Goal: Task Accomplishment & Management: Manage account settings

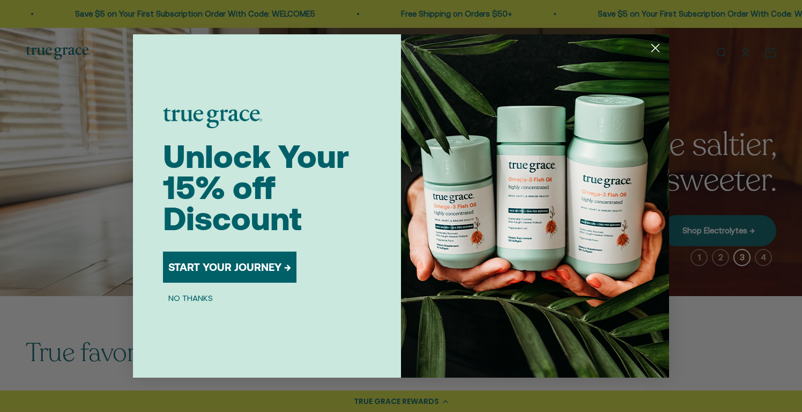
click at [461, 130] on img "POPUP Form" at bounding box center [535, 205] width 268 height 343
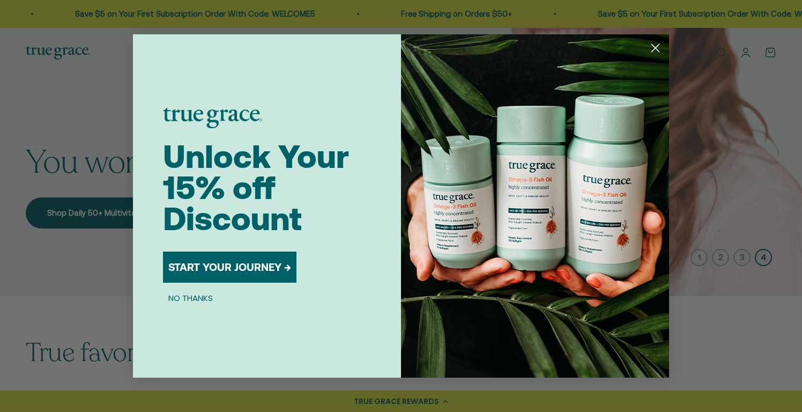
click at [651, 47] on circle "Close dialog" at bounding box center [656, 48] width 18 height 18
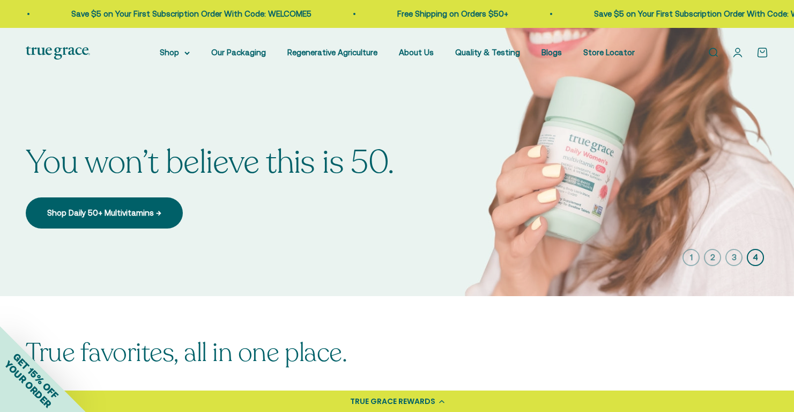
click at [739, 53] on link "Open account page" at bounding box center [738, 53] width 12 height 12
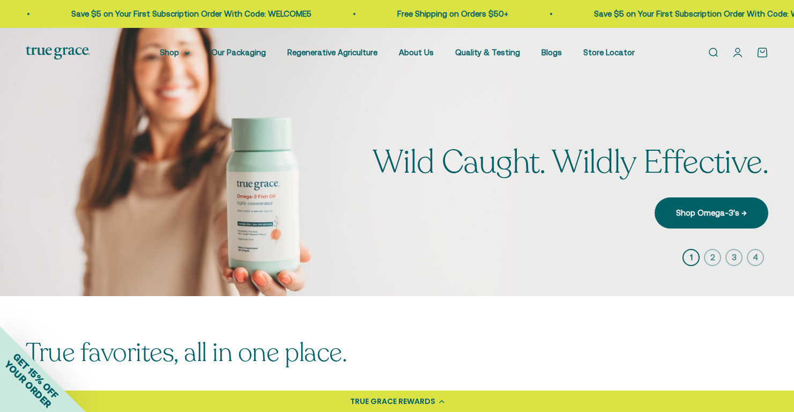
click at [737, 53] on link "Open account page" at bounding box center [738, 53] width 12 height 12
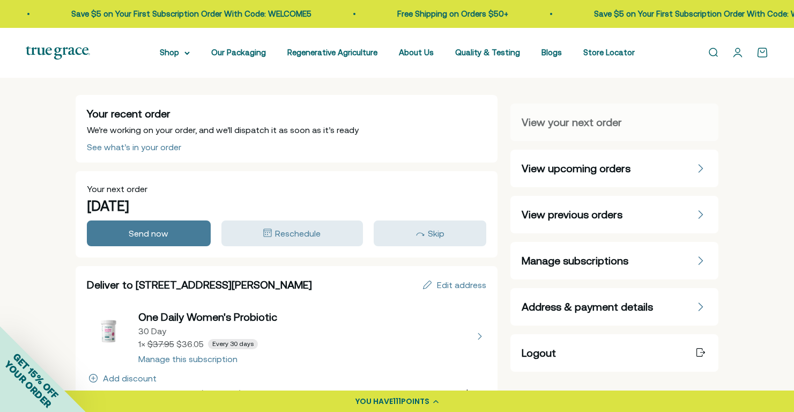
click at [564, 260] on span "Manage subscriptions" at bounding box center [575, 260] width 107 height 15
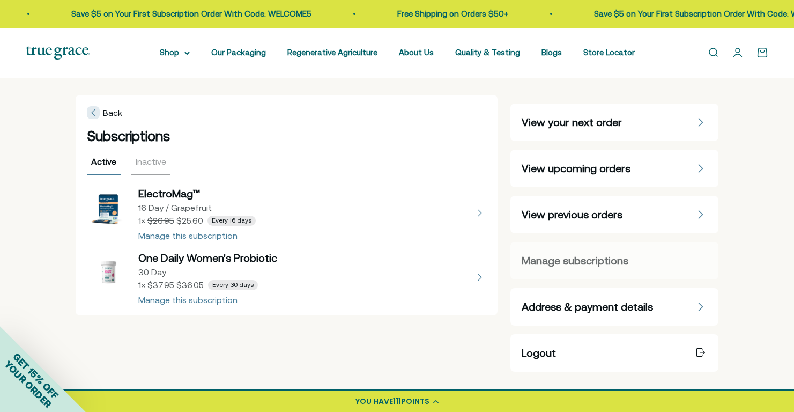
click at [219, 235] on button "view details about ElectroMag™ 16 Day / Grapefruit 1 × $25.60 Every 16 days" at bounding box center [287, 213] width 400 height 54
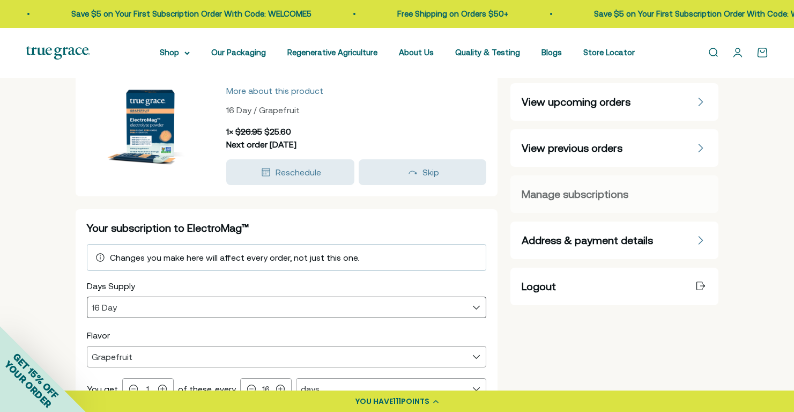
scroll to position [67, 0]
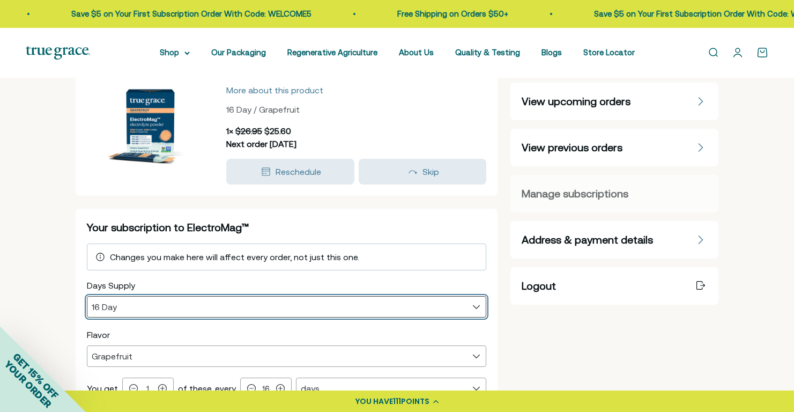
click at [292, 307] on select "16 Day 32 Day" at bounding box center [286, 306] width 399 height 20
select select "32 Day"
click at [87, 296] on select "16 Day 32 Day" at bounding box center [286, 306] width 399 height 20
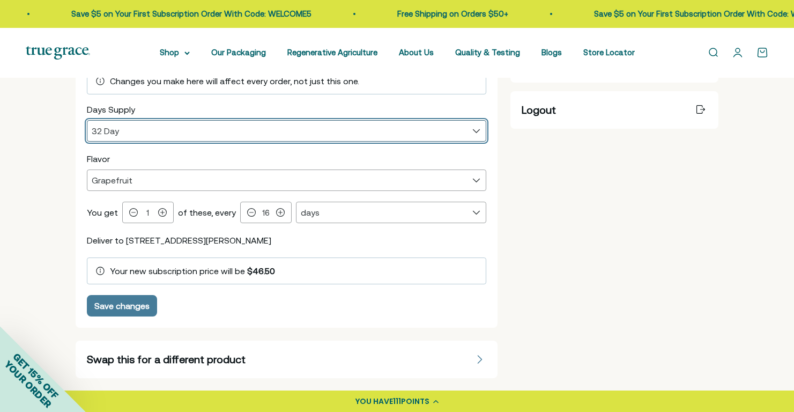
scroll to position [244, 0]
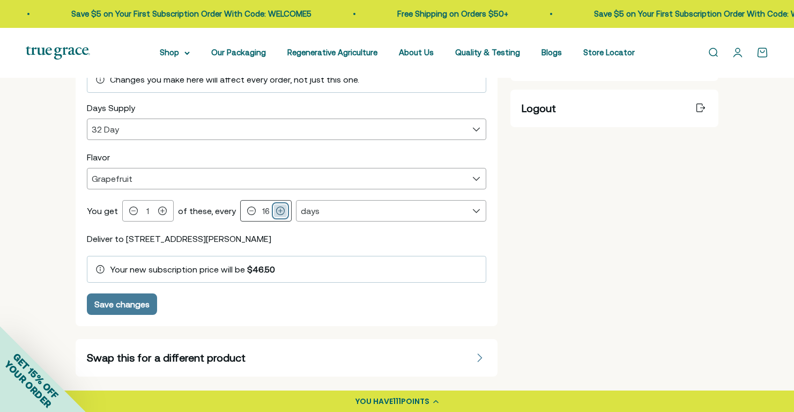
click at [276, 211] on icon at bounding box center [280, 210] width 9 height 9
click at [276, 211] on icon at bounding box center [280, 211] width 8 height 8
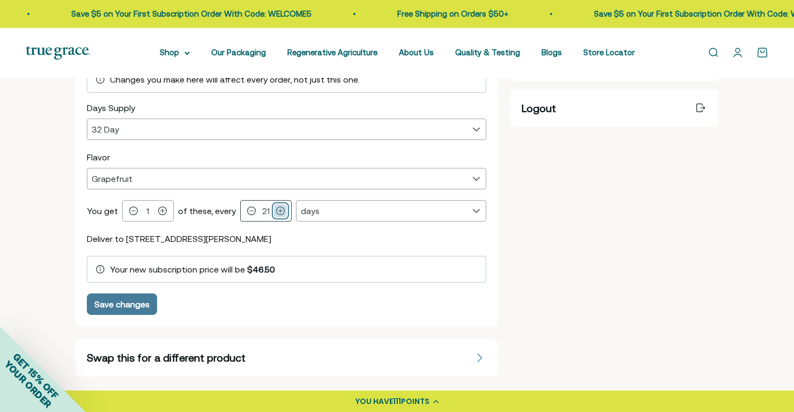
click at [276, 211] on icon at bounding box center [280, 211] width 8 height 8
click at [276, 211] on icon at bounding box center [280, 210] width 9 height 9
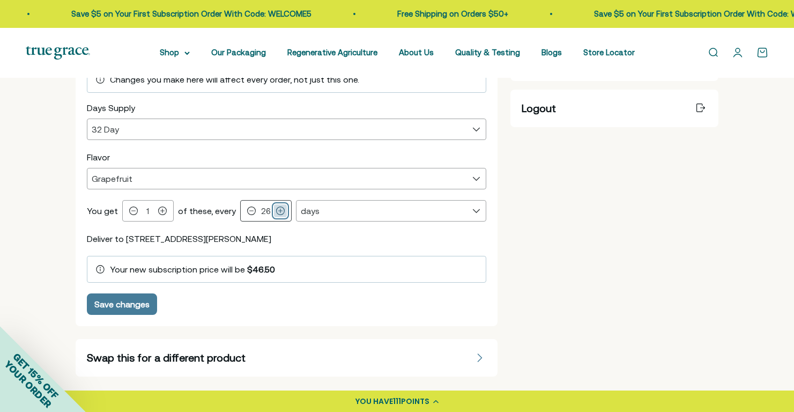
click at [276, 210] on icon at bounding box center [280, 210] width 9 height 9
click at [276, 210] on icon at bounding box center [280, 211] width 8 height 8
click at [276, 211] on icon at bounding box center [280, 211] width 8 height 8
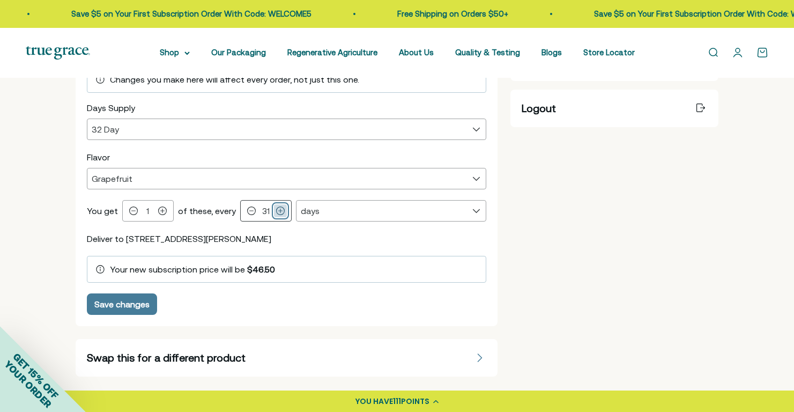
click at [276, 211] on icon at bounding box center [280, 211] width 8 height 8
click at [276, 209] on icon at bounding box center [280, 210] width 9 height 9
click at [276, 209] on icon at bounding box center [280, 211] width 8 height 8
click at [277, 209] on icon at bounding box center [280, 210] width 9 height 9
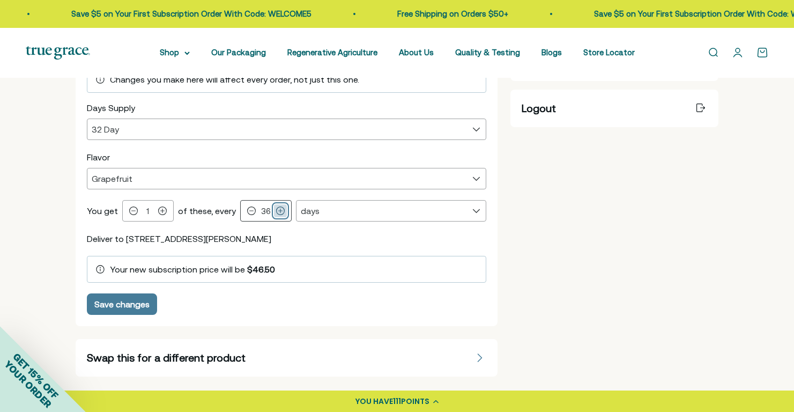
click at [277, 209] on icon at bounding box center [280, 210] width 9 height 9
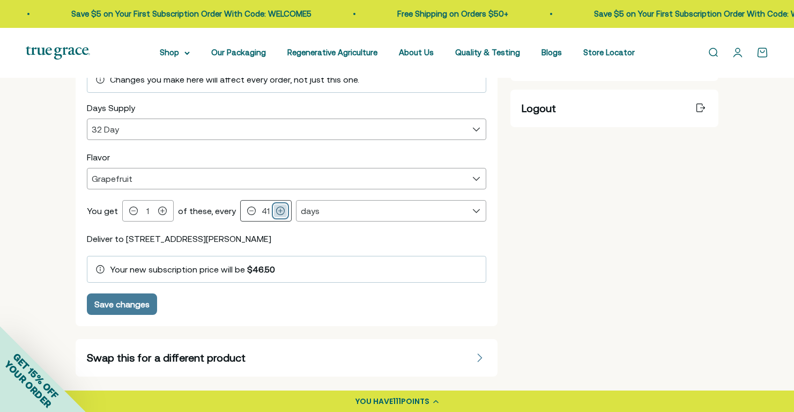
click at [277, 209] on icon at bounding box center [280, 210] width 9 height 9
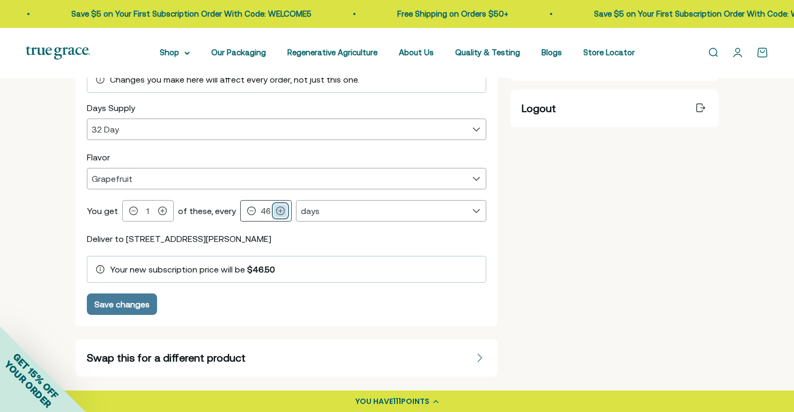
click at [277, 209] on icon at bounding box center [280, 210] width 9 height 9
click at [276, 209] on icon at bounding box center [280, 210] width 9 height 9
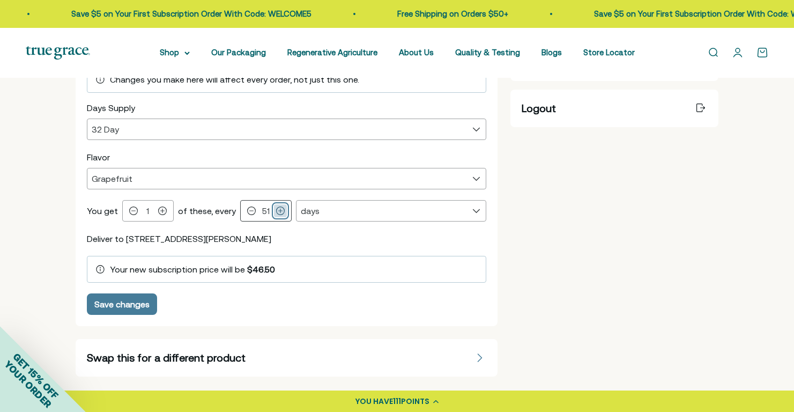
click at [276, 209] on icon at bounding box center [280, 210] width 9 height 9
click at [276, 210] on icon at bounding box center [280, 210] width 9 height 9
click at [276, 210] on icon at bounding box center [280, 211] width 8 height 8
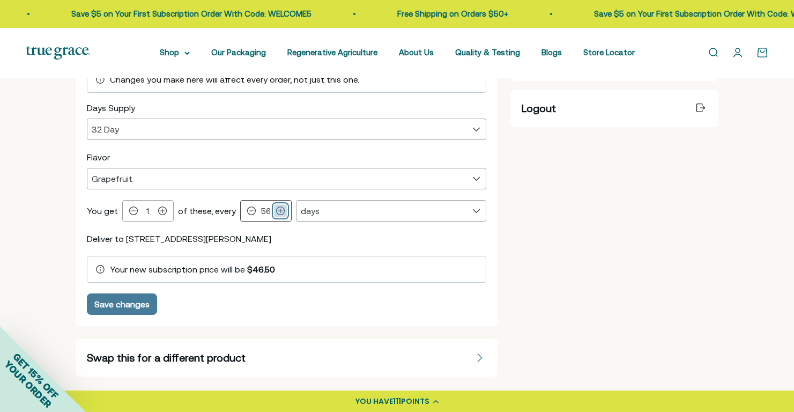
click at [276, 210] on icon at bounding box center [280, 211] width 8 height 8
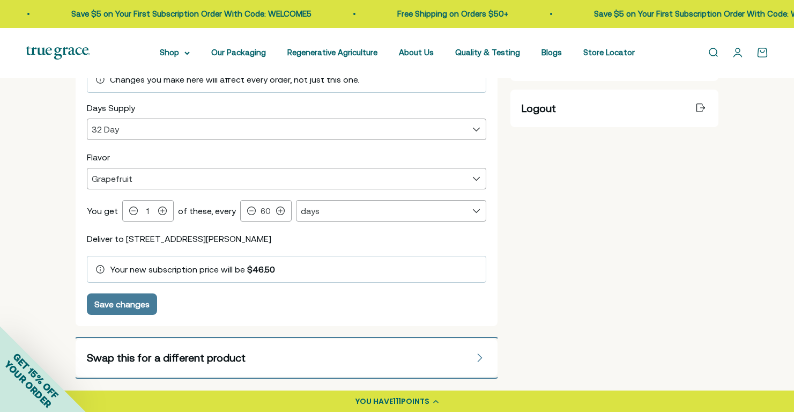
click at [336, 343] on button "Swap this for a different product" at bounding box center [287, 358] width 422 height 38
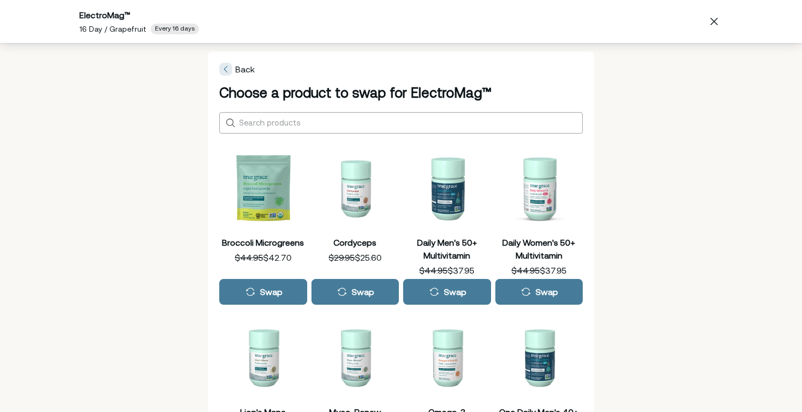
drag, startPoint x: 221, startPoint y: 68, endPoint x: 235, endPoint y: 75, distance: 15.1
click at [224, 68] on icon at bounding box center [225, 69] width 3 height 6
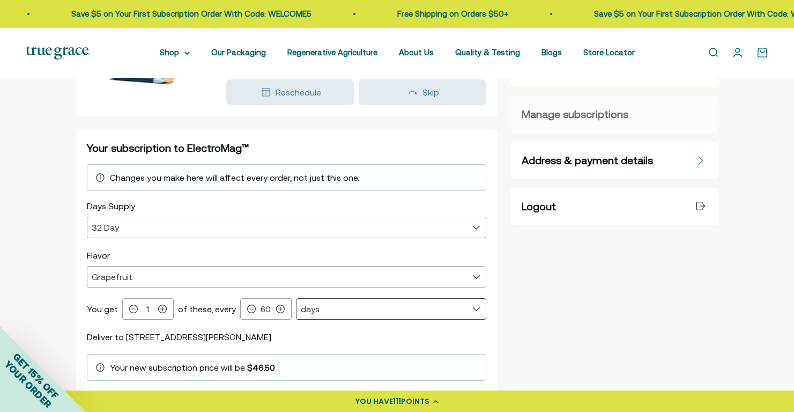
scroll to position [175, 0]
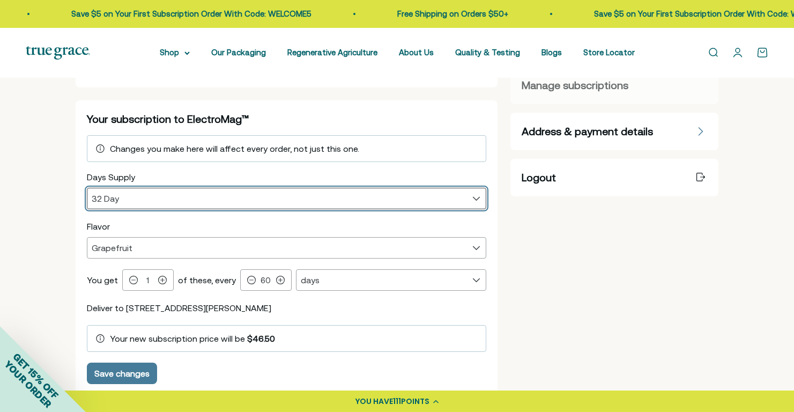
click at [194, 193] on select "16 Day 32 Day" at bounding box center [286, 198] width 399 height 20
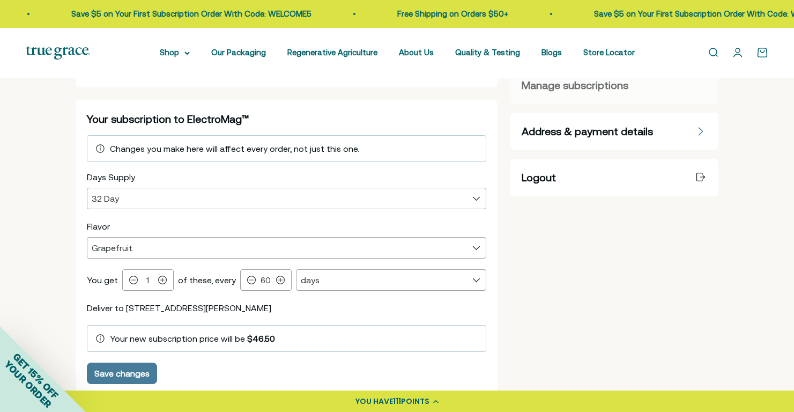
click at [299, 300] on div "Days Supply 16 Day 32 Day 32 Day Flavor Grapefruit Lemon Lime Watermelon Grapef…" at bounding box center [287, 276] width 400 height 213
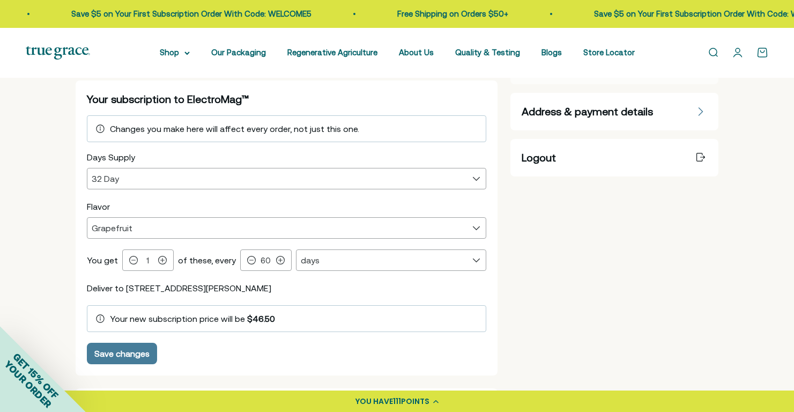
scroll to position [197, 0]
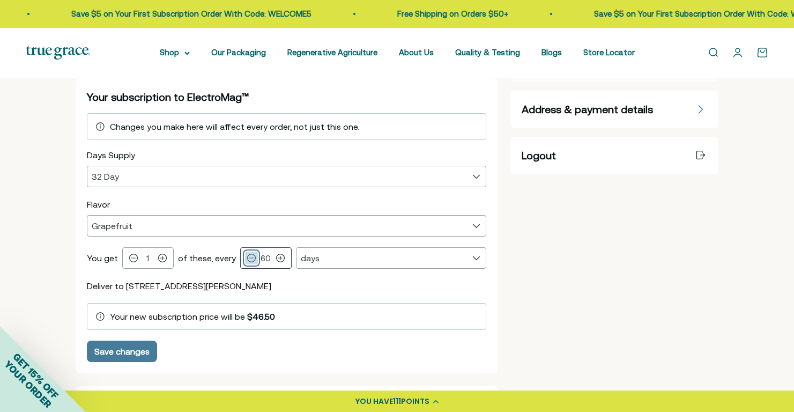
click at [247, 258] on icon at bounding box center [251, 258] width 9 height 9
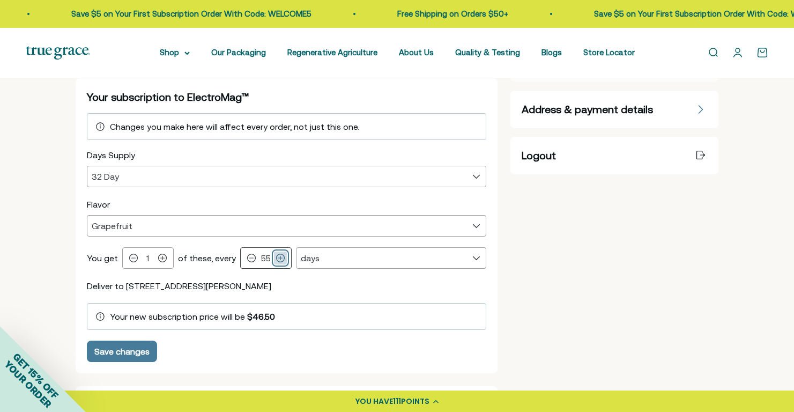
click at [276, 258] on icon at bounding box center [280, 258] width 8 height 8
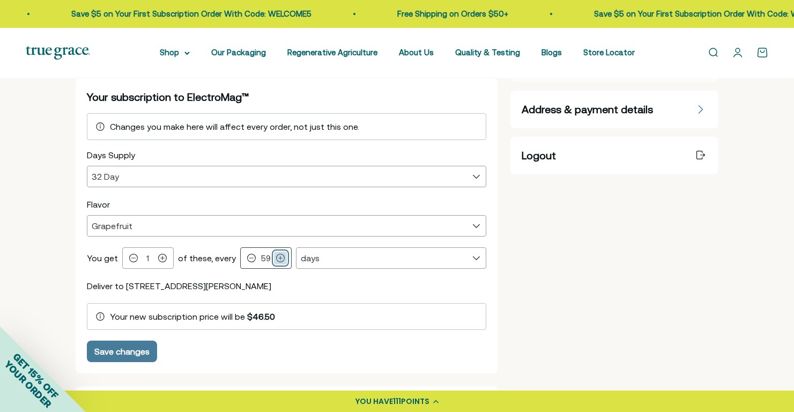
type input "60"
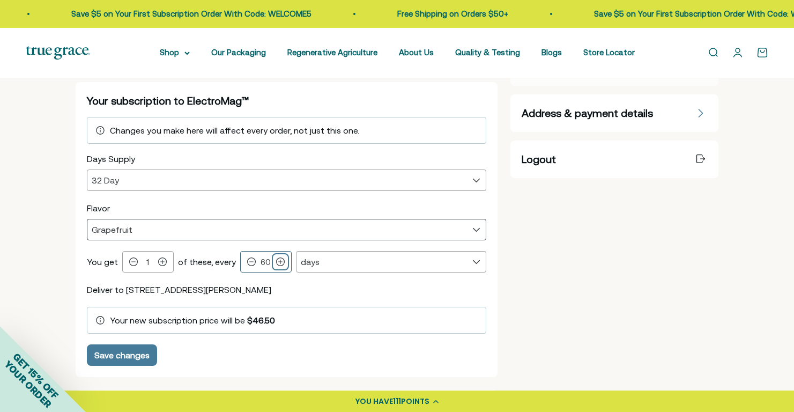
scroll to position [188, 0]
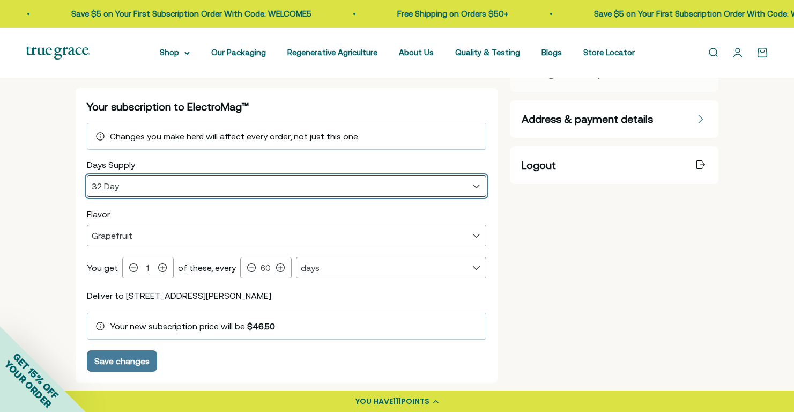
click at [175, 184] on select "16 Day 32 Day" at bounding box center [286, 186] width 399 height 20
select select "16 Day"
click at [87, 176] on select "16 Day 32 Day" at bounding box center [286, 186] width 399 height 20
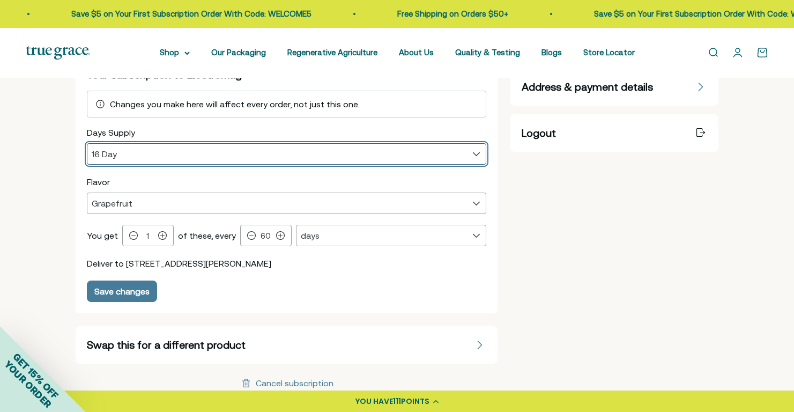
scroll to position [221, 0]
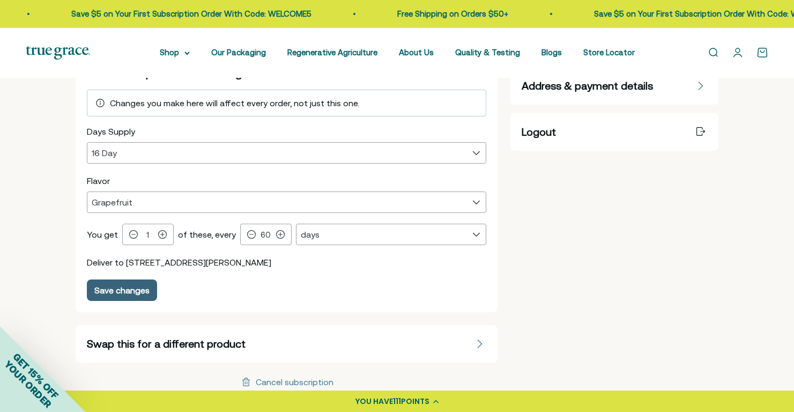
click at [108, 291] on div "Save changes" at bounding box center [121, 290] width 55 height 9
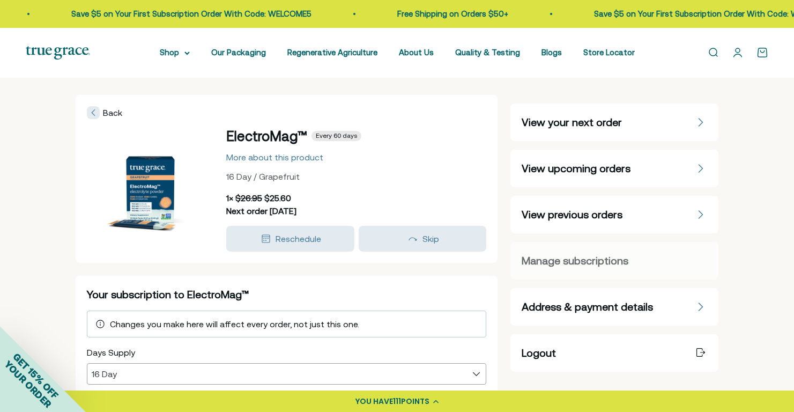
scroll to position [0, 0]
click at [580, 261] on span "Manage subscriptions" at bounding box center [575, 260] width 107 height 15
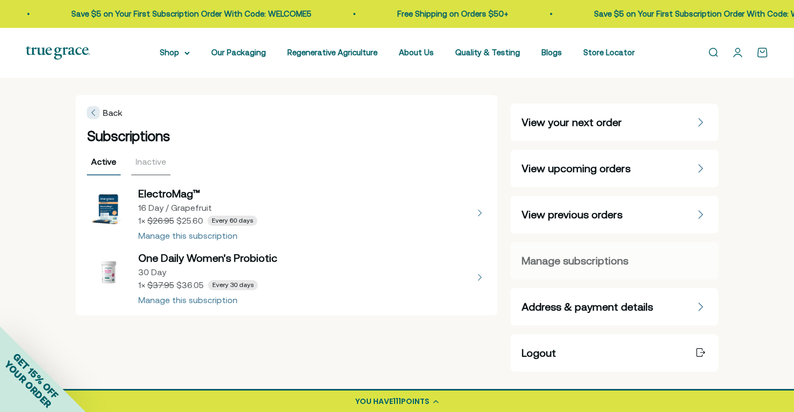
click at [208, 300] on button "view details about One Daily Women's Probiotic 30 Day 1 × $36.05 Every 30 days" at bounding box center [287, 277] width 400 height 54
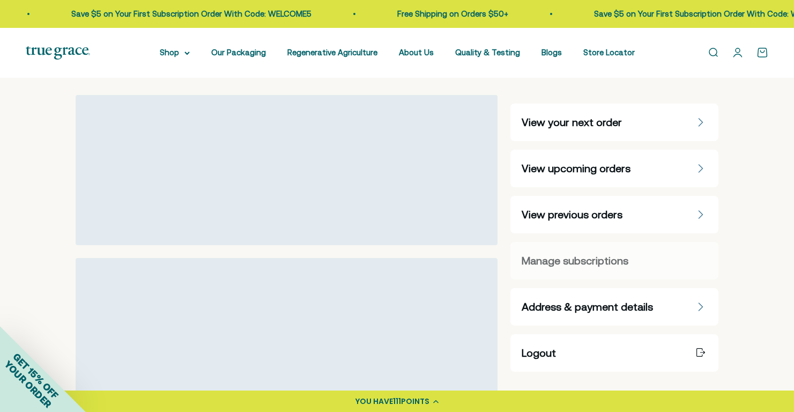
select select "30 Day"
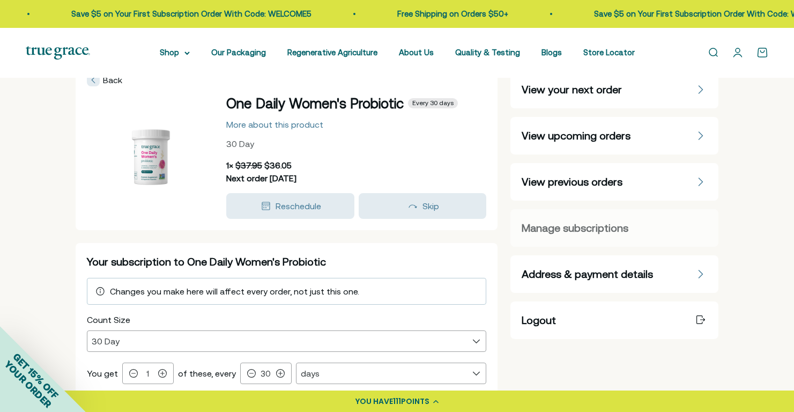
scroll to position [33, 0]
click at [290, 199] on div "Reschedule" at bounding box center [299, 205] width 46 height 13
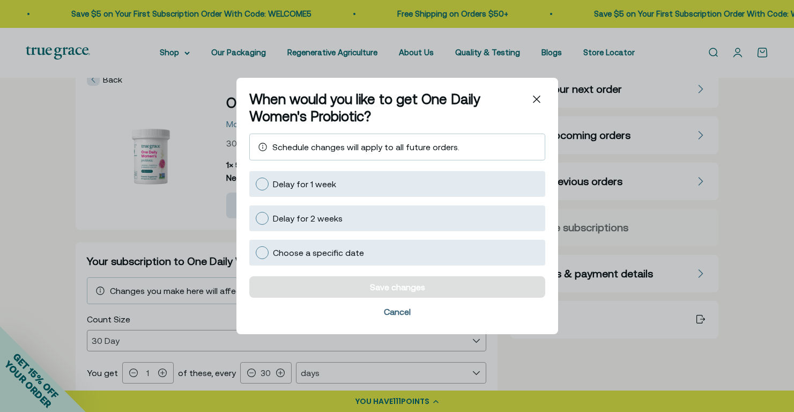
click at [399, 311] on div "Cancel" at bounding box center [397, 311] width 27 height 9
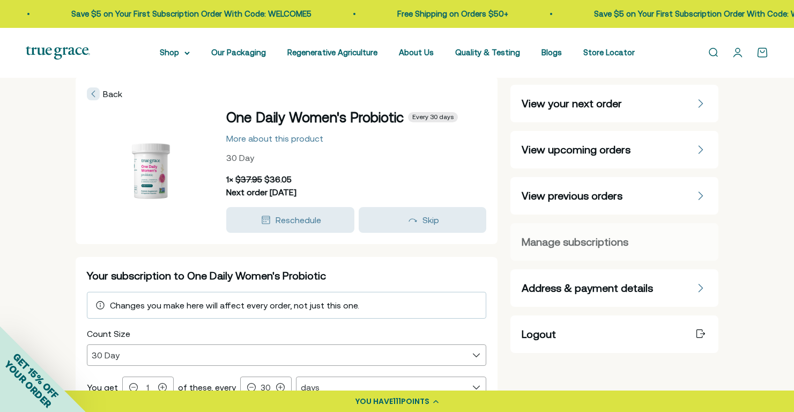
scroll to position [11, 0]
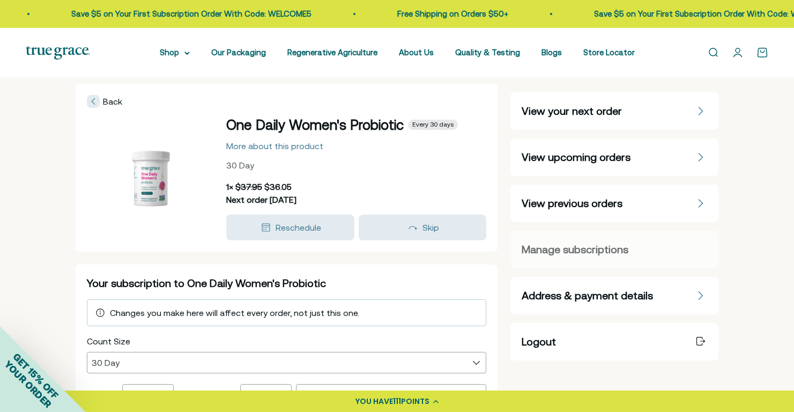
click at [532, 203] on span "View previous orders" at bounding box center [572, 203] width 101 height 15
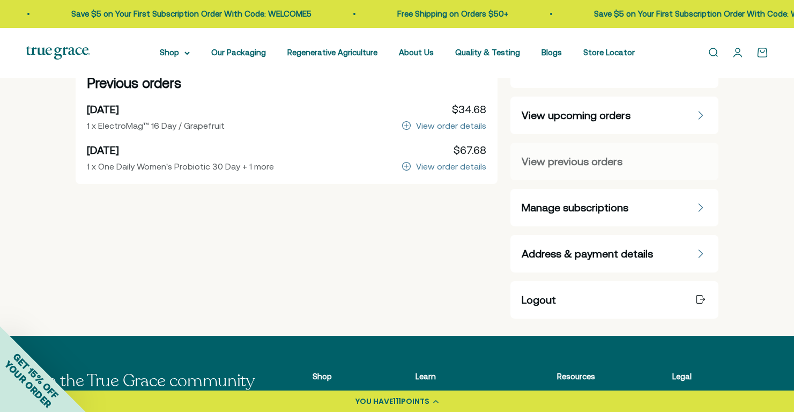
scroll to position [54, 0]
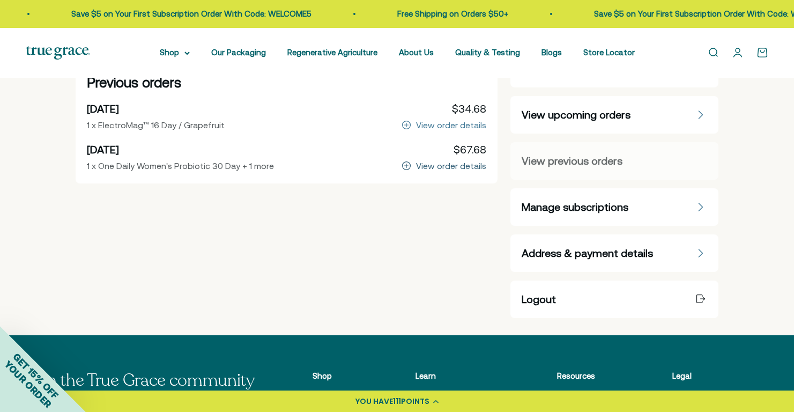
click at [451, 166] on div "View order details" at bounding box center [451, 165] width 70 height 9
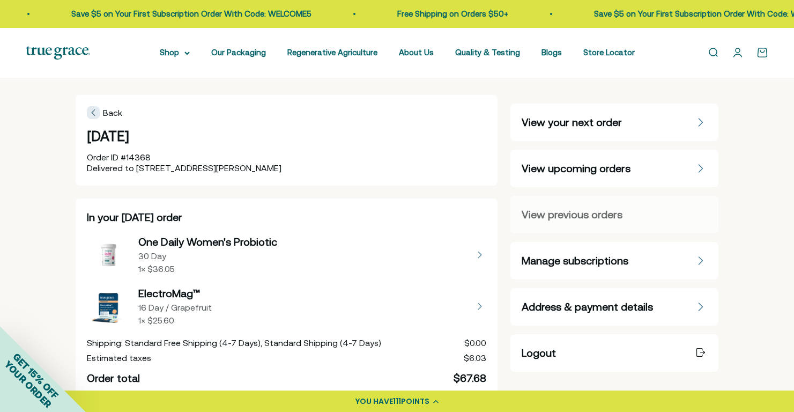
click at [93, 108] on icon at bounding box center [93, 112] width 4 height 9
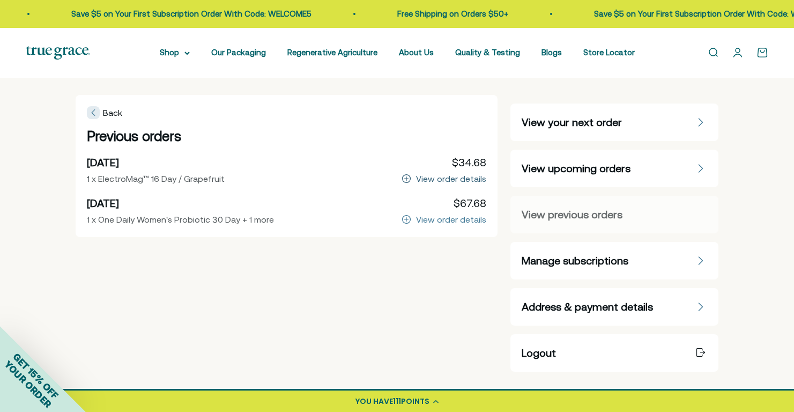
click at [431, 177] on div "View order details" at bounding box center [451, 178] width 70 height 9
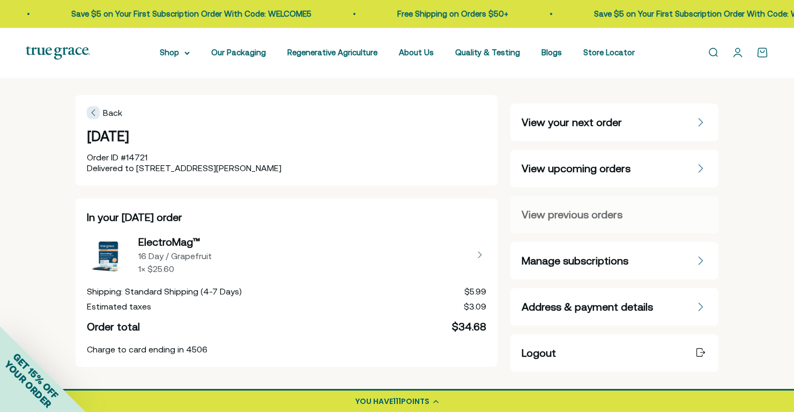
click at [96, 112] on div at bounding box center [93, 112] width 13 height 13
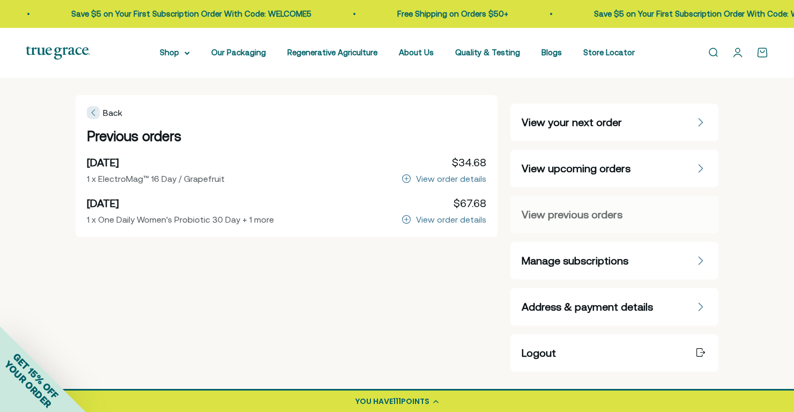
click at [568, 167] on span "View upcoming orders" at bounding box center [576, 168] width 109 height 15
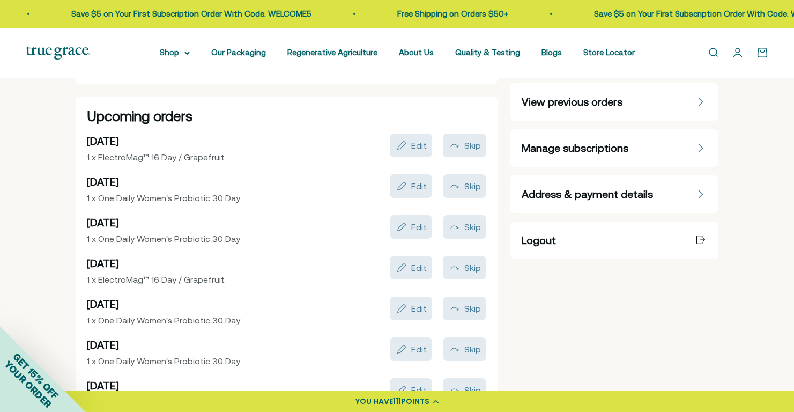
scroll to position [113, 0]
click at [471, 143] on div "Skip" at bounding box center [472, 144] width 17 height 9
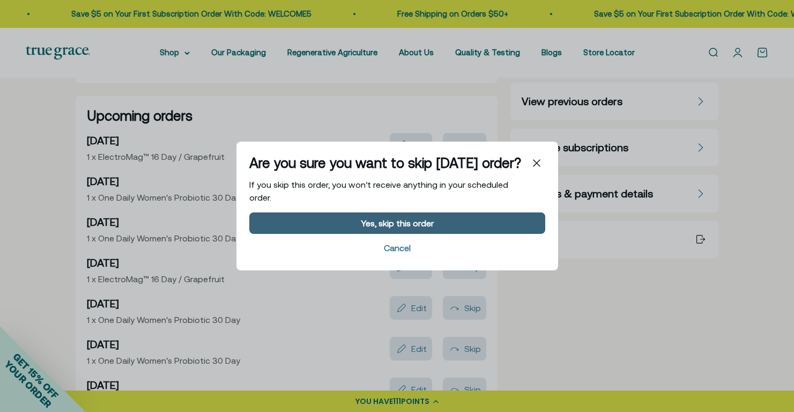
click at [400, 225] on div "Yes, skip this order" at bounding box center [397, 223] width 73 height 9
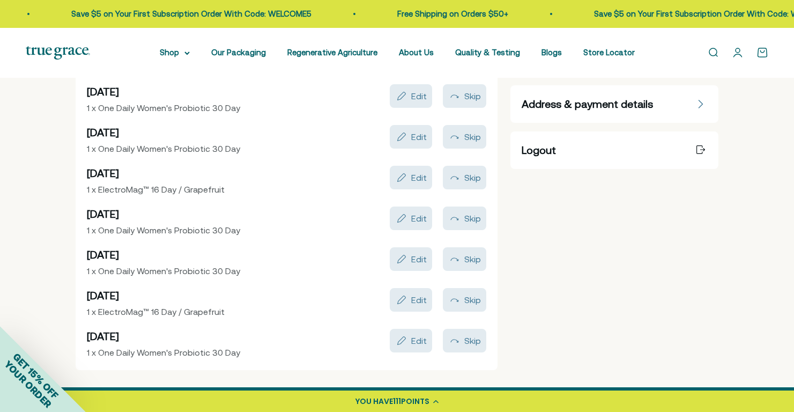
scroll to position [220, 0]
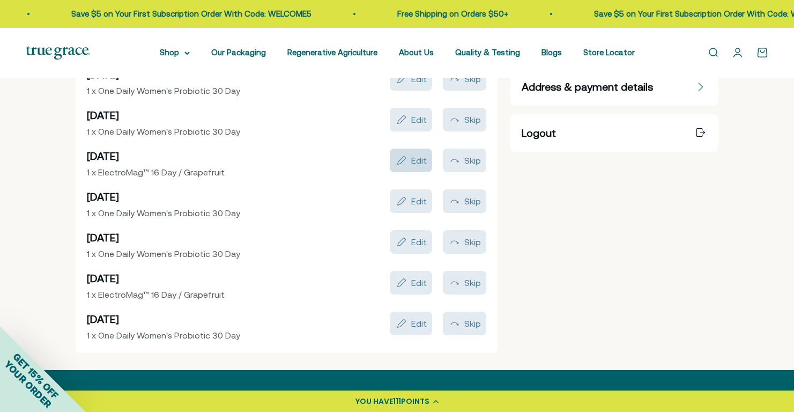
click at [415, 160] on div "Edit" at bounding box center [419, 160] width 16 height 9
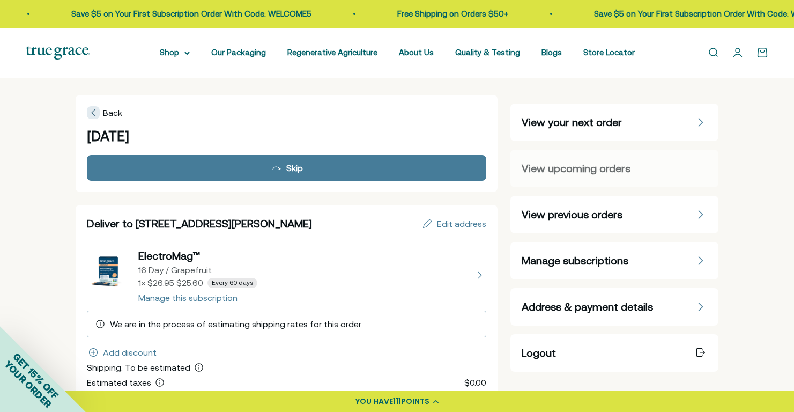
click at [93, 111] on icon at bounding box center [93, 112] width 3 height 6
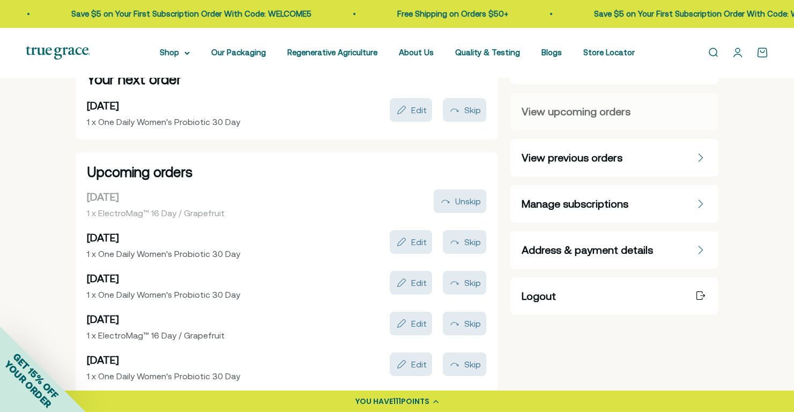
scroll to position [56, 0]
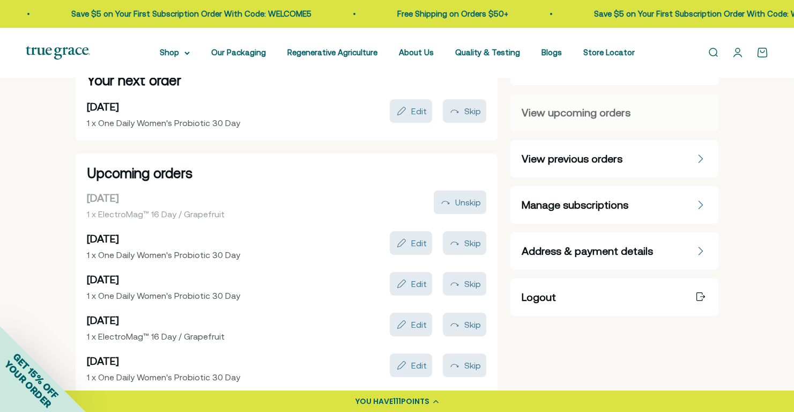
click at [558, 203] on span "Manage subscriptions" at bounding box center [575, 204] width 107 height 15
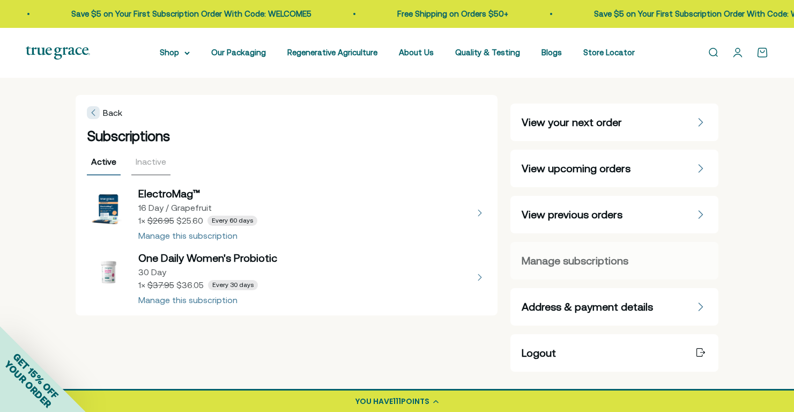
click at [198, 235] on button "view details about ElectroMag™ 16 Day / Grapefruit 1 × $25.60 Every 60 days" at bounding box center [287, 213] width 400 height 54
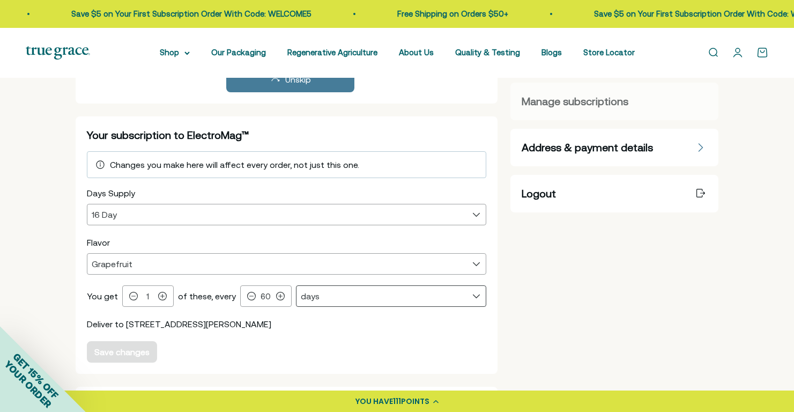
scroll to position [204, 0]
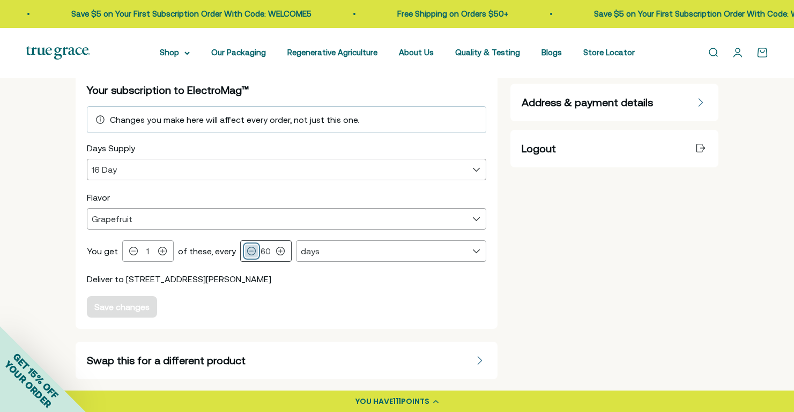
click at [249, 253] on icon at bounding box center [251, 251] width 9 height 9
drag, startPoint x: 125, startPoint y: 309, endPoint x: 155, endPoint y: 302, distance: 30.2
click at [127, 308] on div "Save changes" at bounding box center [121, 306] width 55 height 9
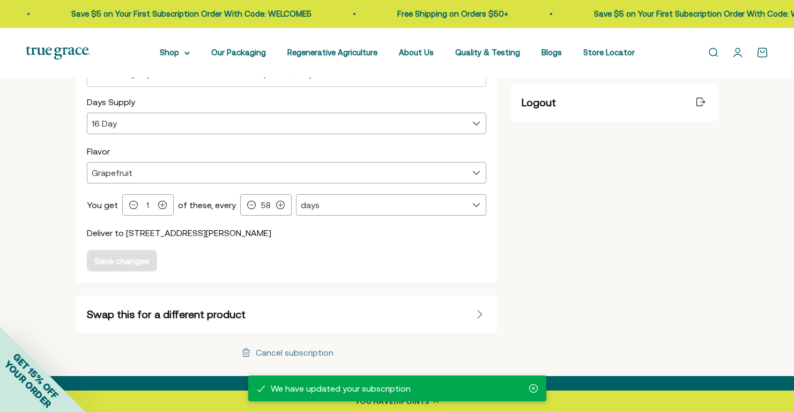
scroll to position [259, 0]
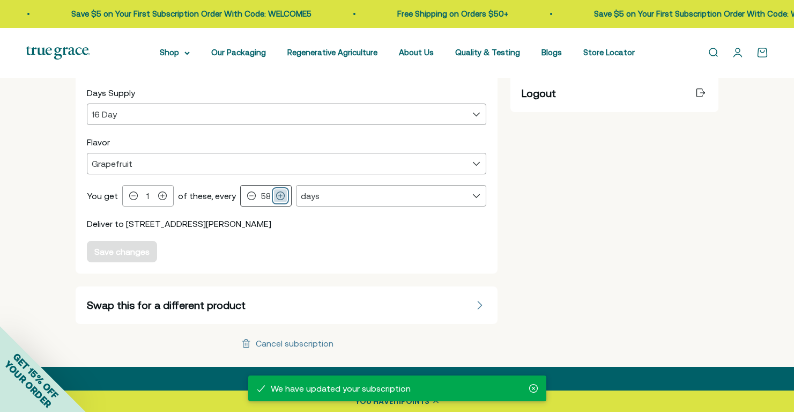
click at [276, 194] on icon at bounding box center [280, 196] width 8 height 8
type input "60"
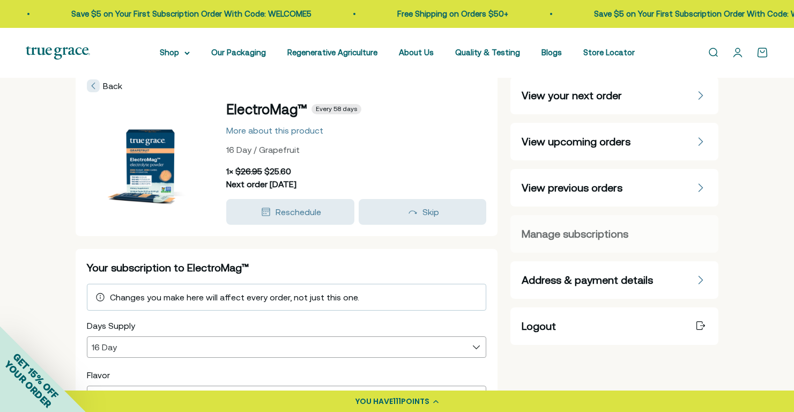
scroll to position [0, 0]
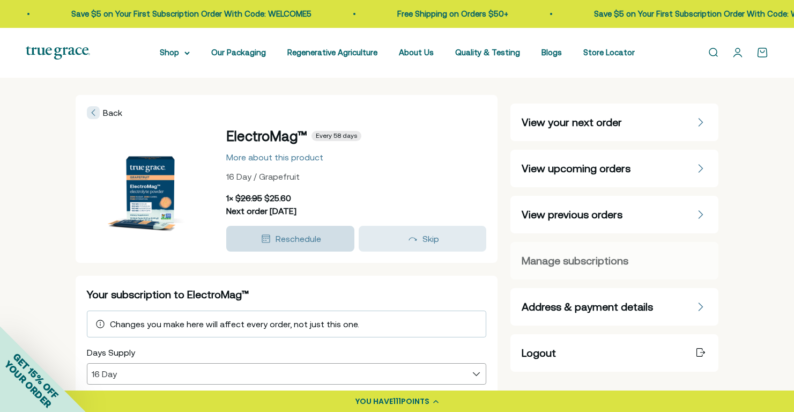
click at [293, 239] on span "Reschedule" at bounding box center [299, 239] width 46 height 10
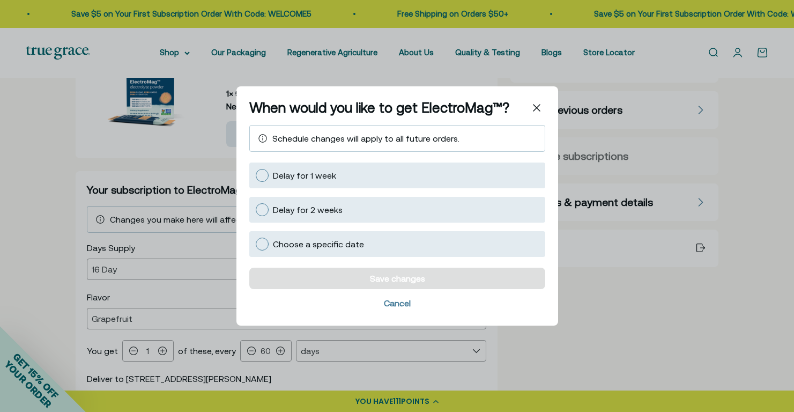
scroll to position [118, 0]
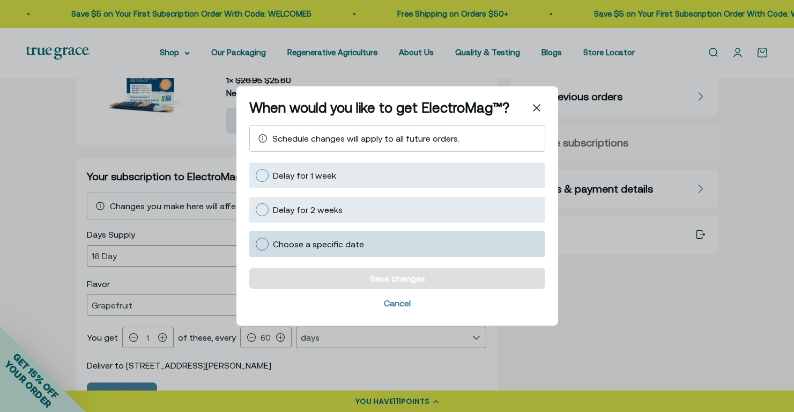
click at [262, 243] on div at bounding box center [262, 244] width 13 height 13
click at [255, 244] on input "Choose a specific date" at bounding box center [255, 244] width 0 height 0
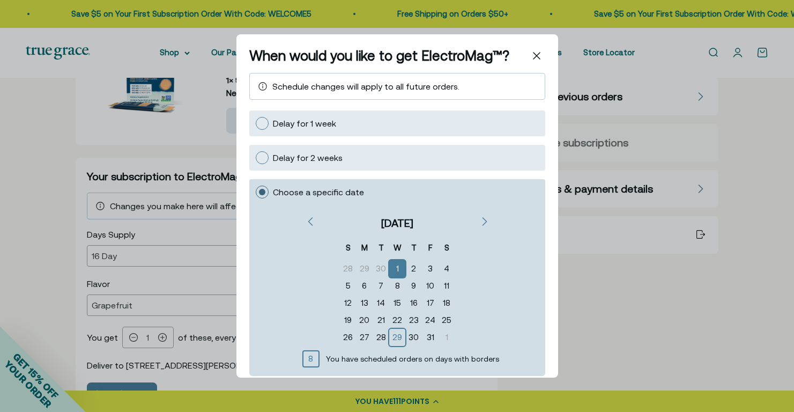
click at [659, 306] on div "When would you like to get ElectroMag™? Schedule changes will apply to all futu…" at bounding box center [397, 206] width 794 height 412
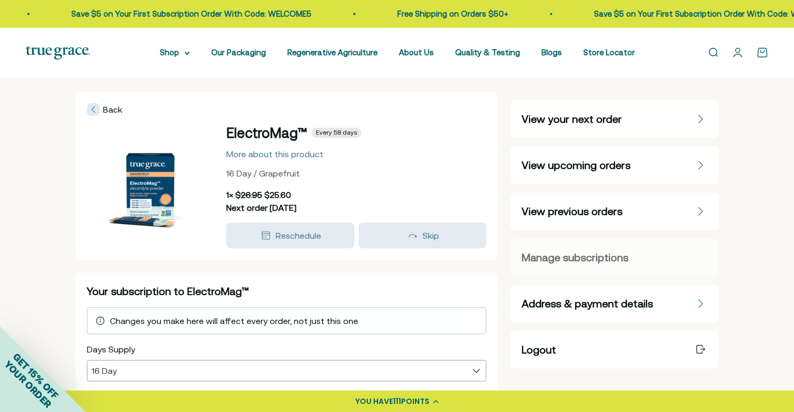
scroll to position [0, 0]
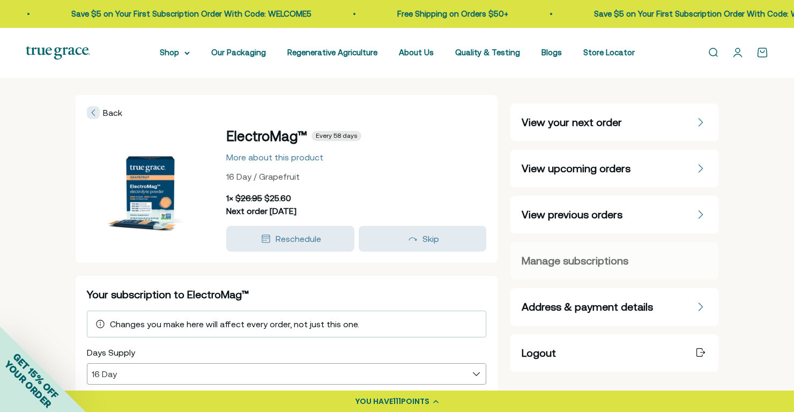
drag, startPoint x: 585, startPoint y: 167, endPoint x: 620, endPoint y: 182, distance: 37.7
click at [586, 167] on span "View upcoming orders" at bounding box center [576, 168] width 109 height 15
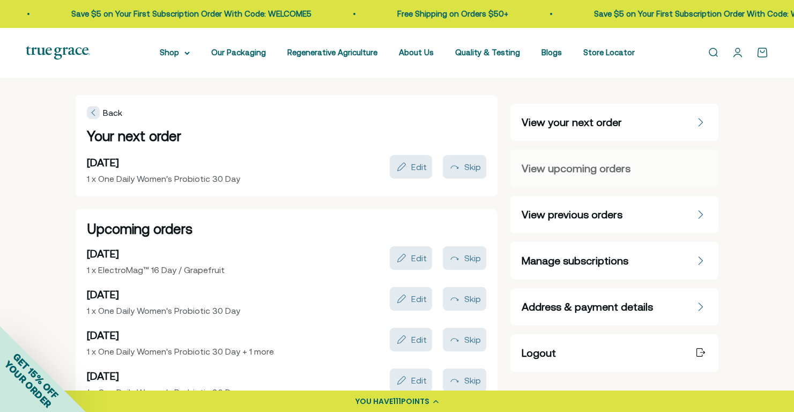
click at [591, 261] on span "Manage subscriptions" at bounding box center [575, 260] width 107 height 15
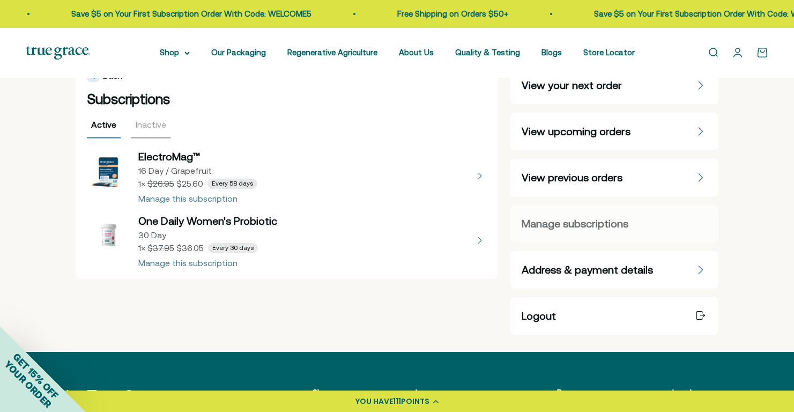
scroll to position [40, 0]
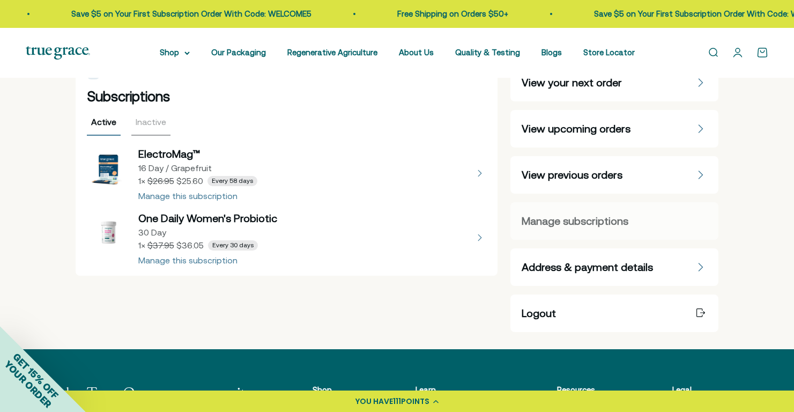
click at [209, 261] on button "view details about One Daily Women's Probiotic 30 Day 1 × $36.05 Every 30 days" at bounding box center [287, 238] width 400 height 54
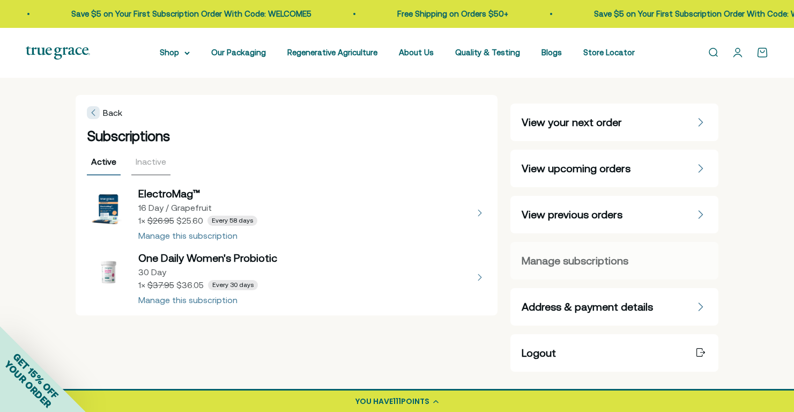
select select "30 Day"
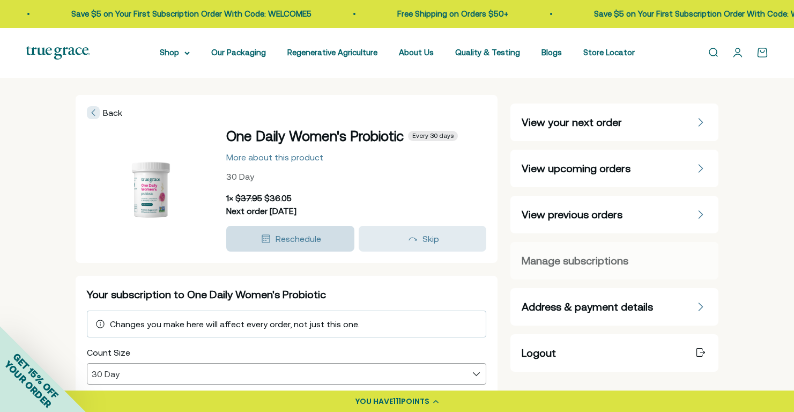
click at [282, 234] on span "Reschedule" at bounding box center [299, 239] width 46 height 10
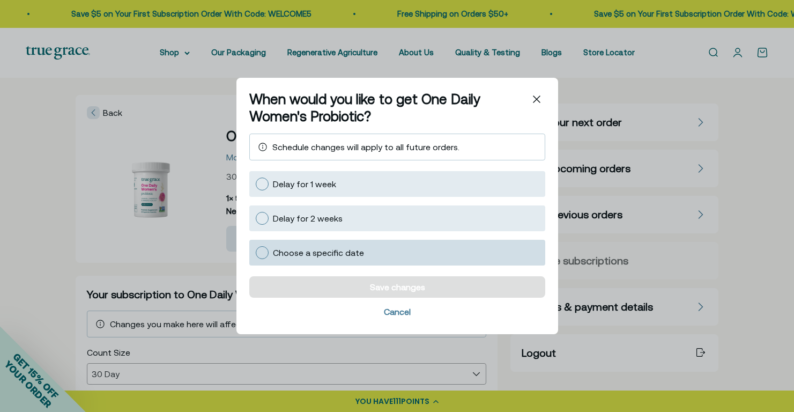
click at [295, 253] on span "Choose a specific date" at bounding box center [318, 253] width 91 height 10
click at [255, 253] on input "Choose a specific date" at bounding box center [255, 253] width 0 height 0
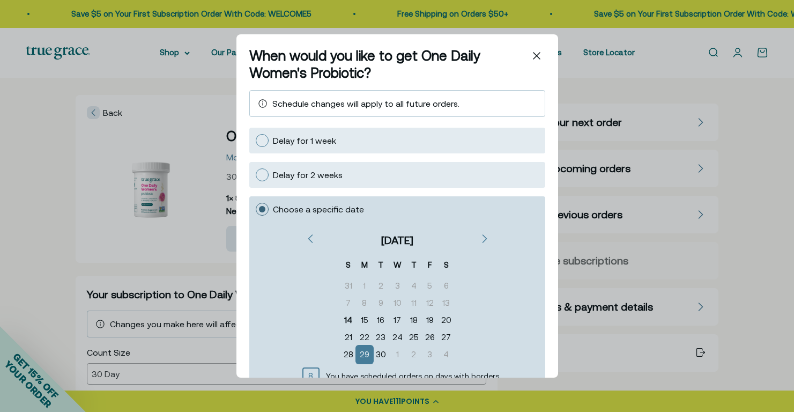
click at [391, 352] on div "1" at bounding box center [397, 354] width 17 height 17
click at [481, 235] on icon "Next" at bounding box center [483, 238] width 5 height 9
click at [391, 284] on div "1" at bounding box center [397, 285] width 16 height 17
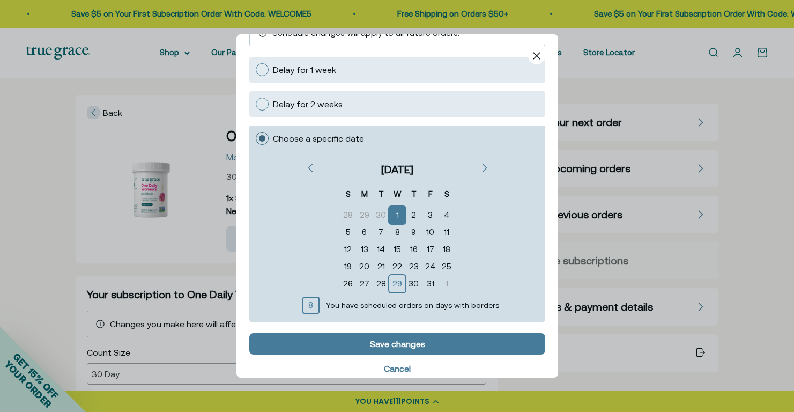
scroll to position [84, 0]
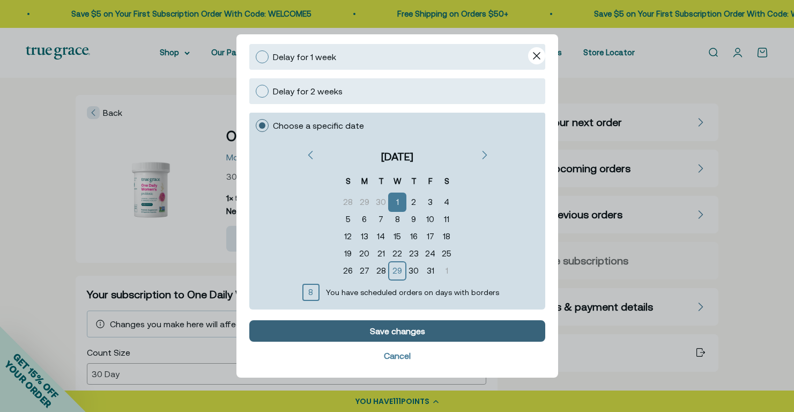
click at [386, 329] on div "Save changes" at bounding box center [396, 330] width 55 height 9
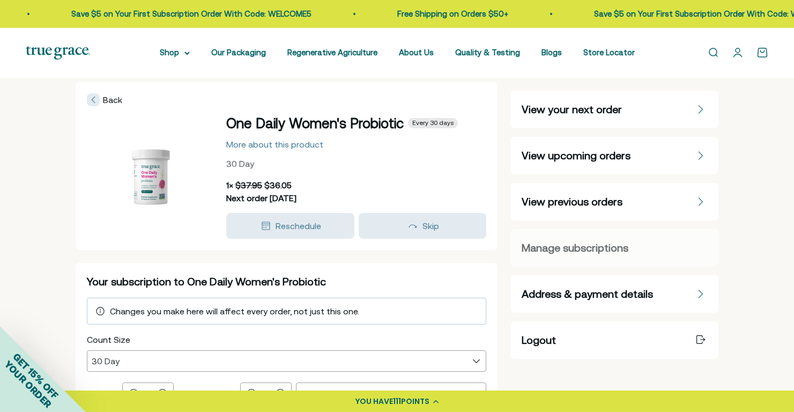
scroll to position [0, 0]
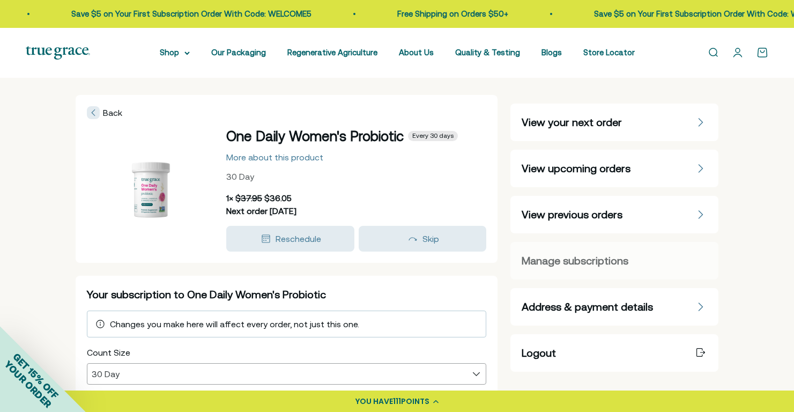
click at [577, 165] on span "View upcoming orders" at bounding box center [576, 168] width 109 height 15
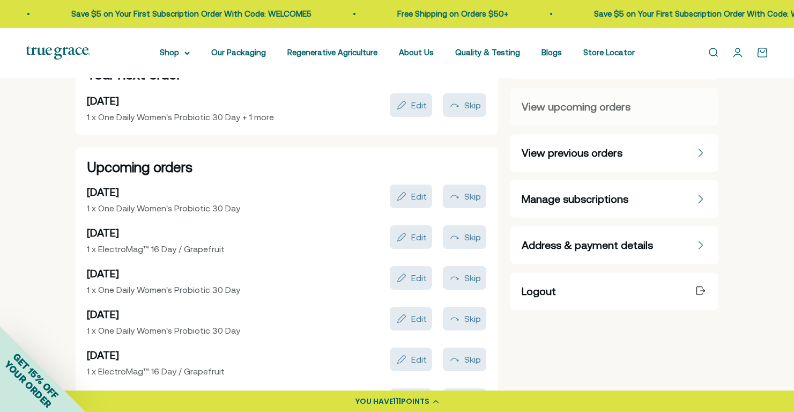
scroll to position [50, 0]
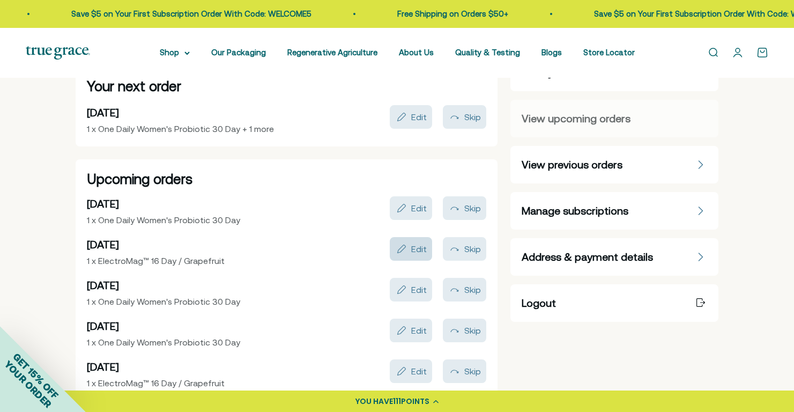
click at [413, 246] on div "Edit" at bounding box center [419, 248] width 16 height 9
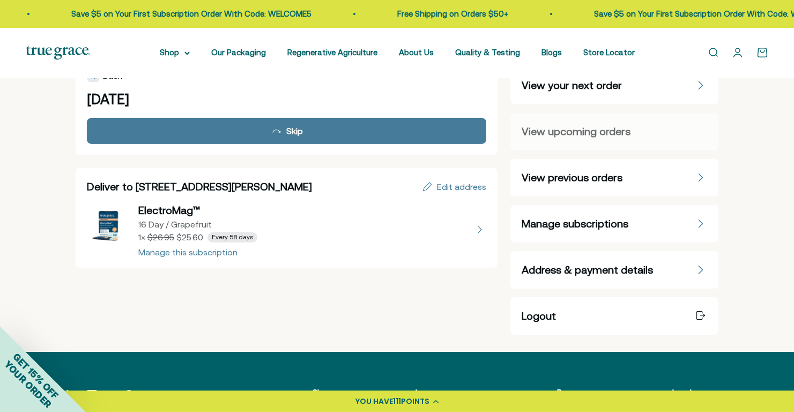
scroll to position [36, 0]
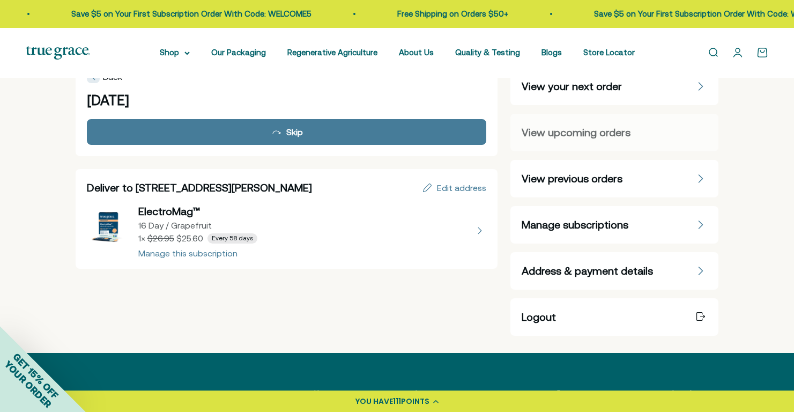
click at [197, 253] on button "view details about ElectroMag™ 16 Day / Grapefruit 1 × $25.60 Every 58 days" at bounding box center [287, 231] width 400 height 54
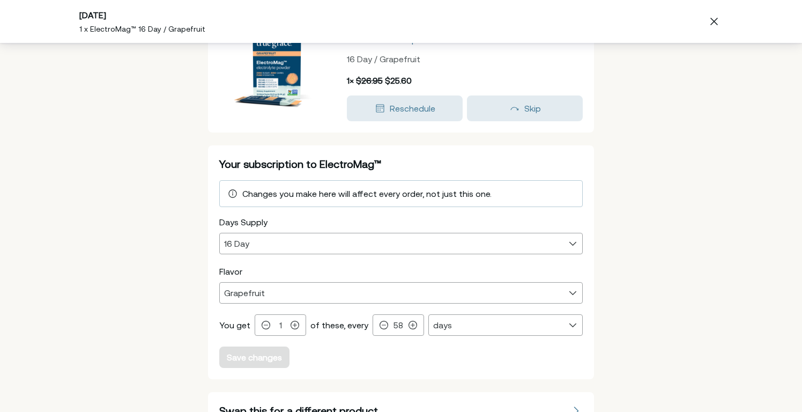
scroll to position [72, 0]
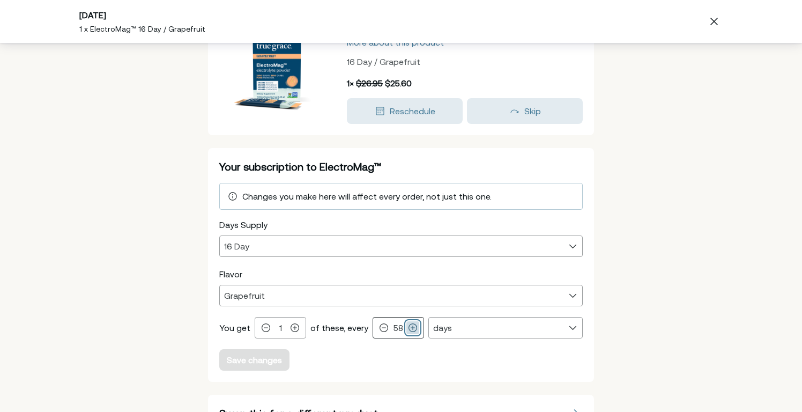
click at [409, 328] on icon at bounding box center [413, 328] width 8 height 8
type input "60"
click at [231, 361] on div "Save changes" at bounding box center [254, 359] width 55 height 9
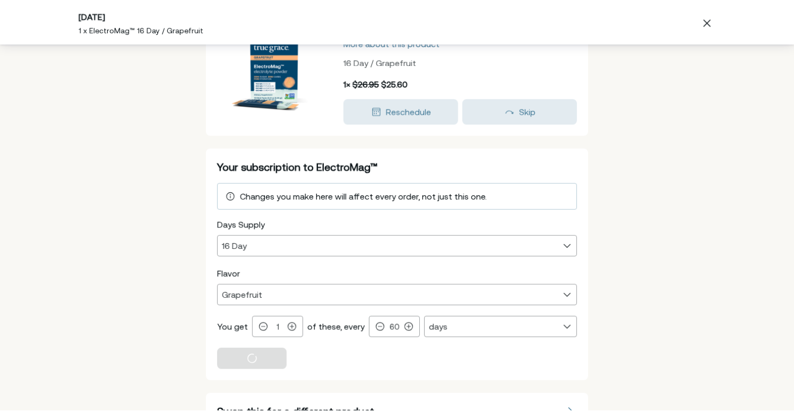
scroll to position [30, 0]
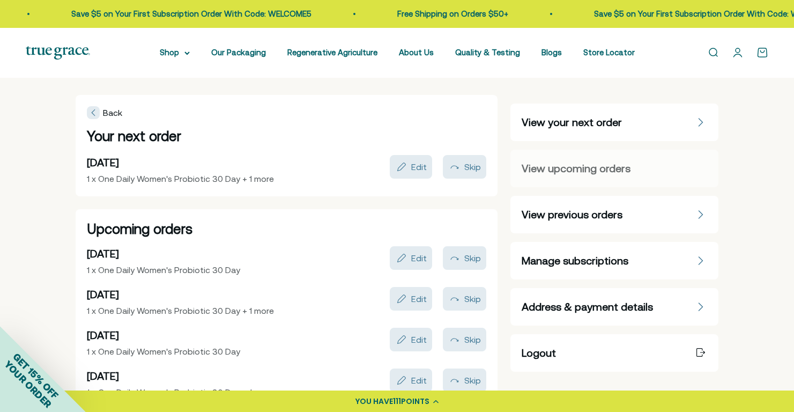
click at [557, 169] on span "View upcoming orders" at bounding box center [576, 168] width 109 height 15
click at [548, 168] on span "View upcoming orders" at bounding box center [576, 168] width 109 height 15
click at [569, 215] on span "View previous orders" at bounding box center [572, 214] width 101 height 15
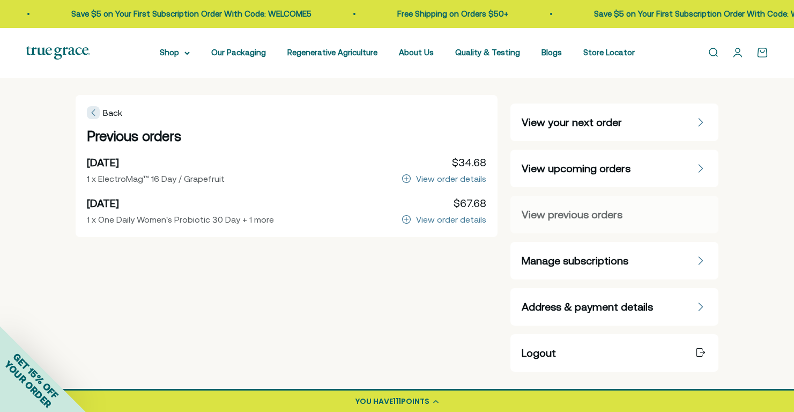
click at [572, 167] on span "View upcoming orders" at bounding box center [576, 168] width 109 height 15
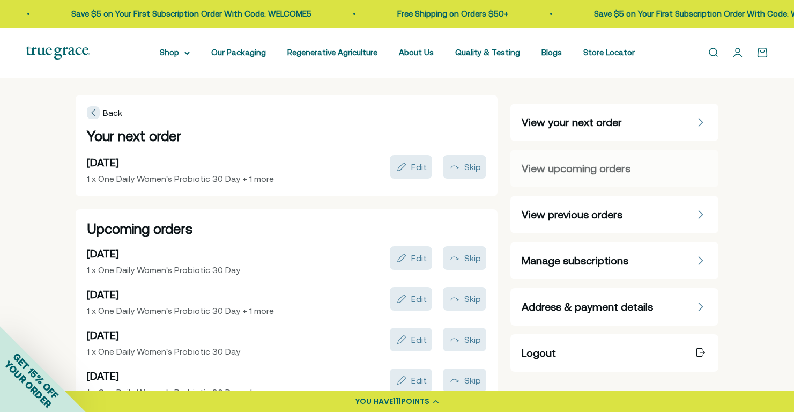
click at [91, 111] on icon at bounding box center [93, 112] width 4 height 9
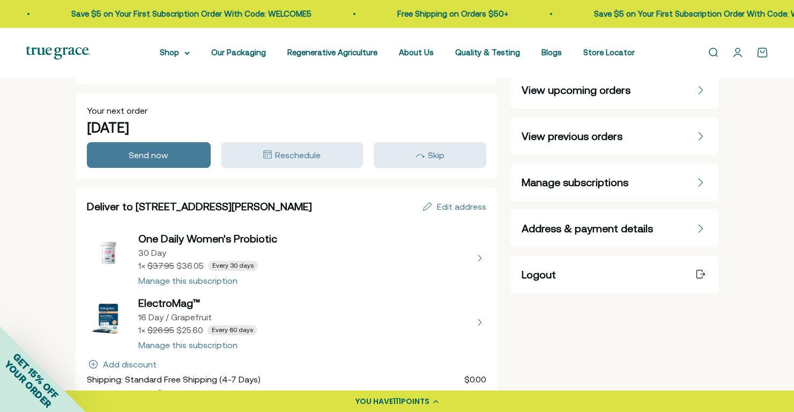
scroll to position [26, 0]
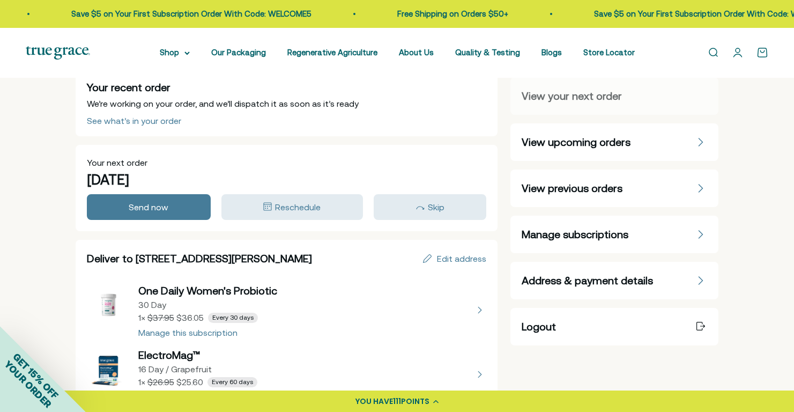
click at [565, 142] on span "View upcoming orders" at bounding box center [576, 142] width 109 height 15
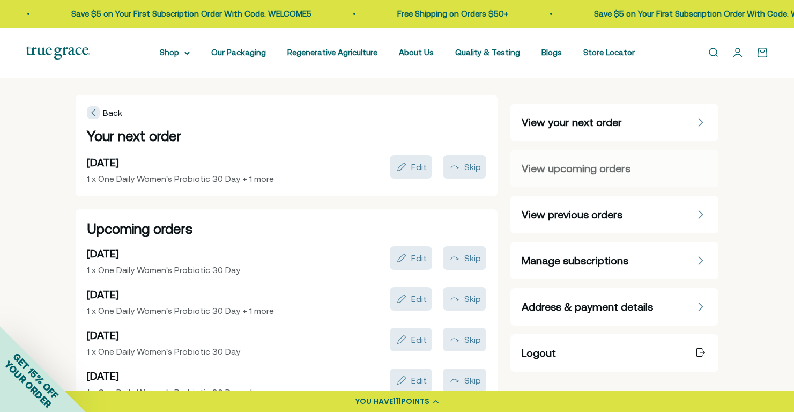
click at [92, 112] on icon at bounding box center [93, 112] width 3 height 6
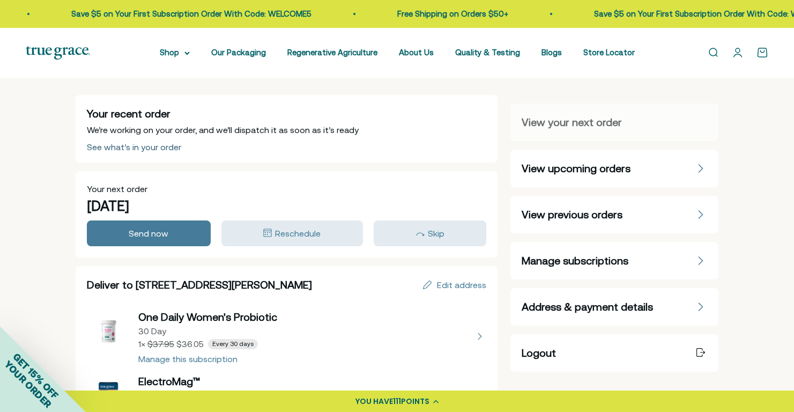
click at [135, 146] on div "See what’s in your order" at bounding box center [134, 147] width 94 height 9
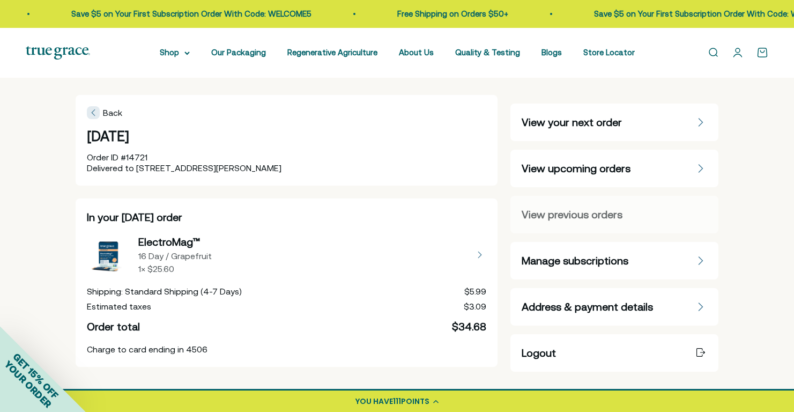
click at [598, 261] on span "Manage subscriptions" at bounding box center [575, 260] width 107 height 15
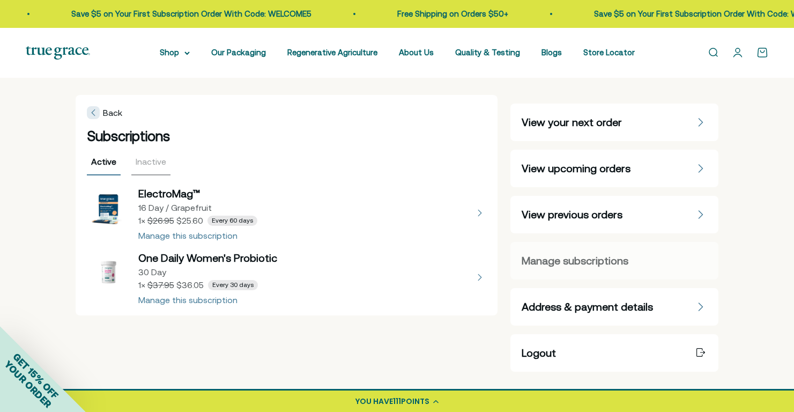
click at [188, 234] on button "view details about ElectroMag™ 16 Day / Grapefruit 1 × $25.60 Every 60 days" at bounding box center [287, 213] width 400 height 54
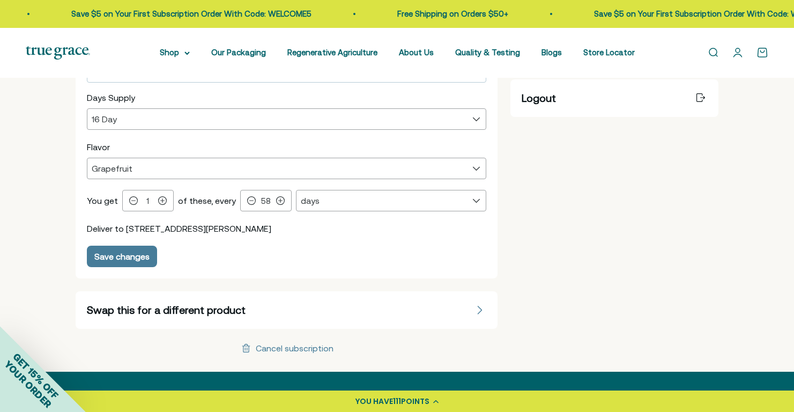
scroll to position [268, 0]
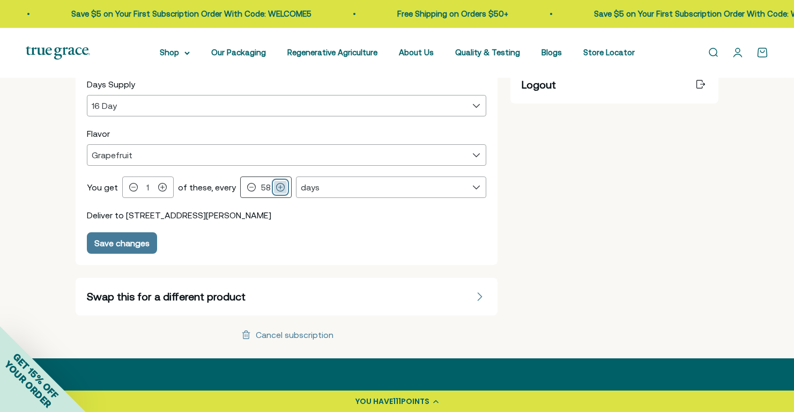
click at [277, 186] on icon at bounding box center [280, 187] width 9 height 9
type input "60"
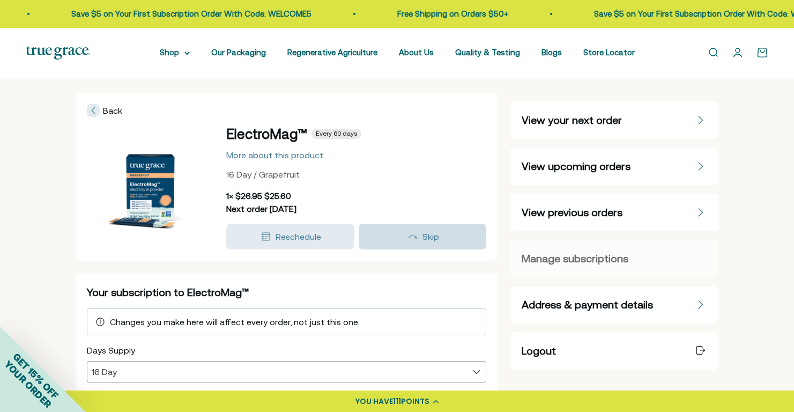
scroll to position [0, 0]
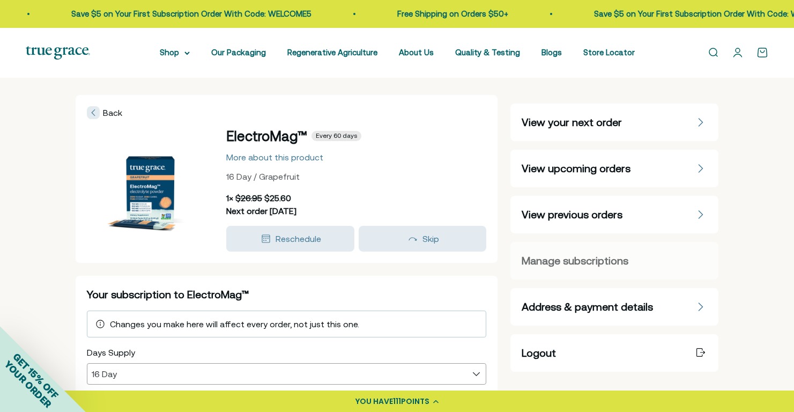
click at [448, 278] on div "Your subscription to ElectroMag™ Changes you make here will affect every order,…" at bounding box center [287, 404] width 422 height 257
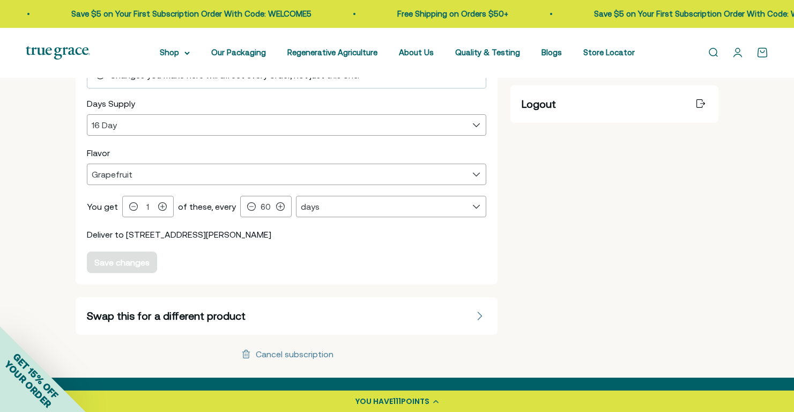
scroll to position [251, 0]
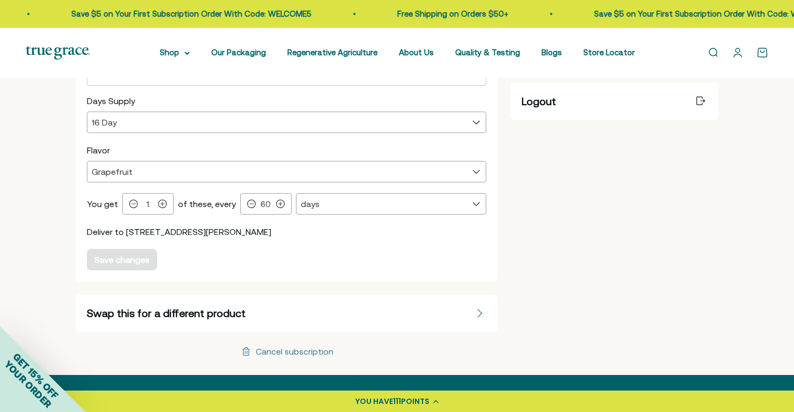
click at [397, 293] on div "Back ElectroMag™ Every 60 days More about this product 16 Day / Grapefruit 1 × …" at bounding box center [287, 100] width 422 height 515
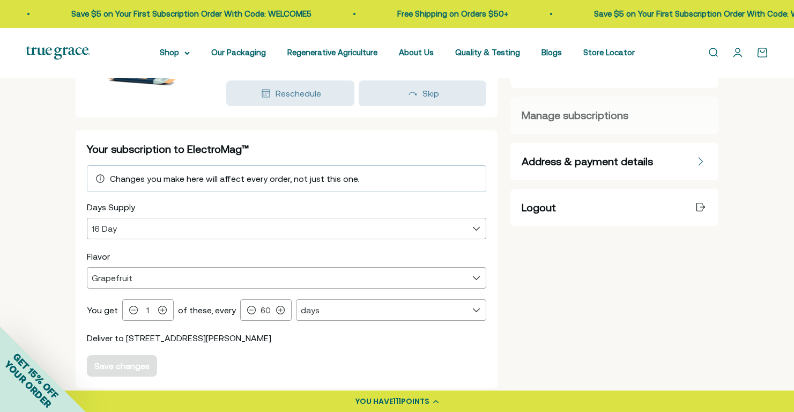
scroll to position [144, 0]
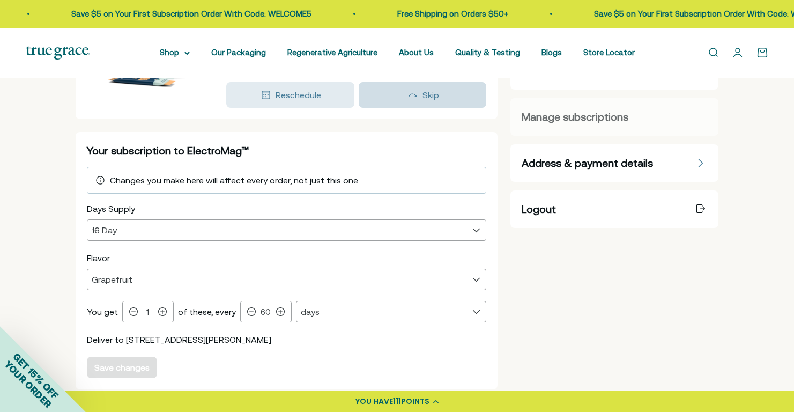
click at [408, 92] on div "button" at bounding box center [412, 94] width 13 height 13
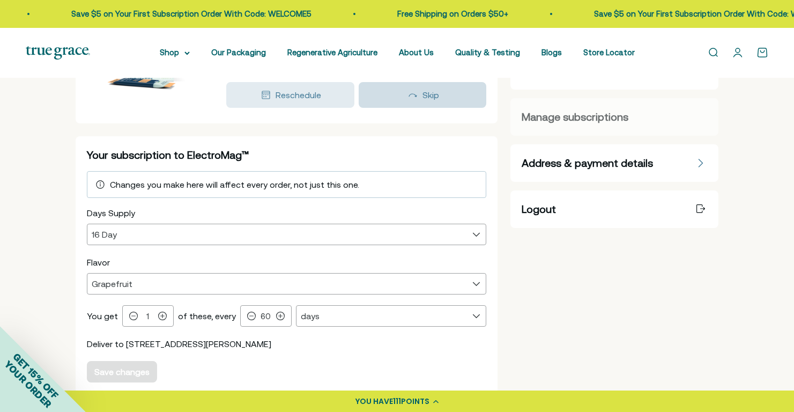
scroll to position [146, 0]
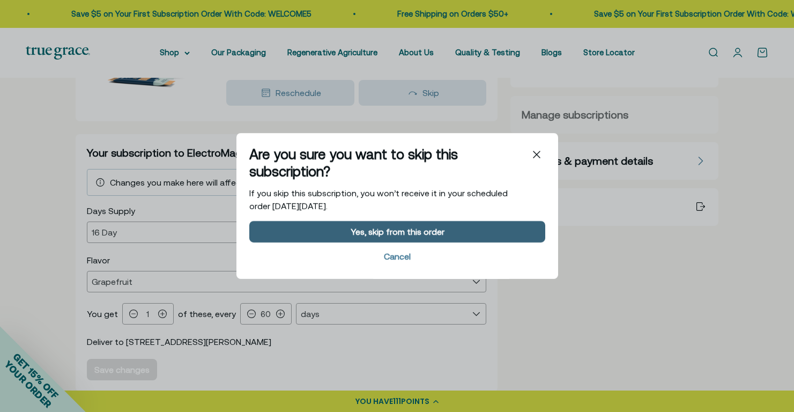
click at [395, 229] on div "Yes, skip from this order" at bounding box center [397, 231] width 94 height 9
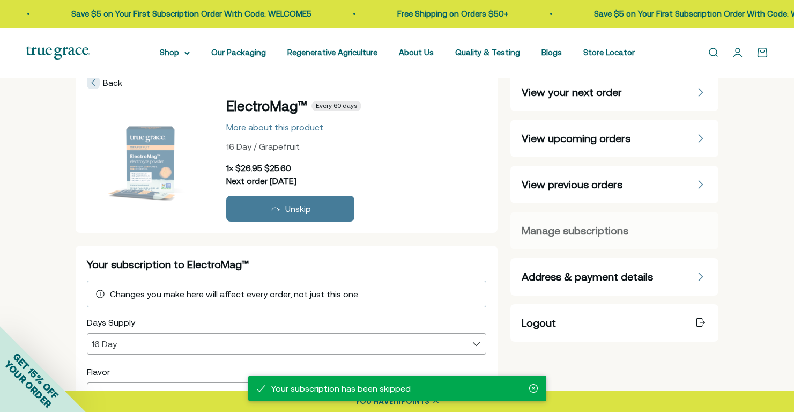
scroll to position [0, 0]
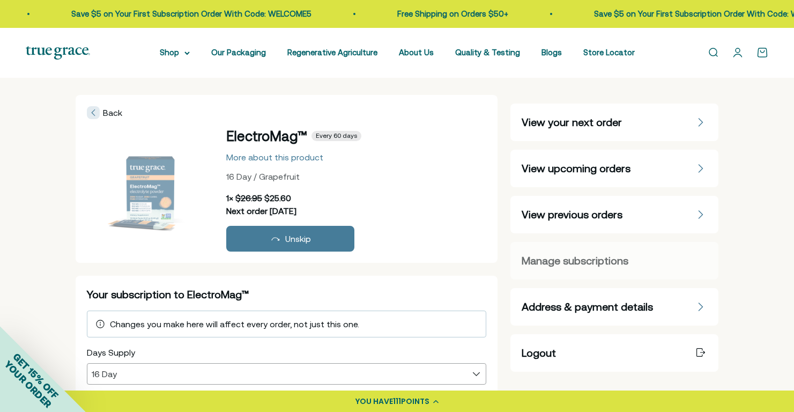
click at [567, 168] on span "View upcoming orders" at bounding box center [576, 168] width 109 height 15
